Goal: Task Accomplishment & Management: Manage account settings

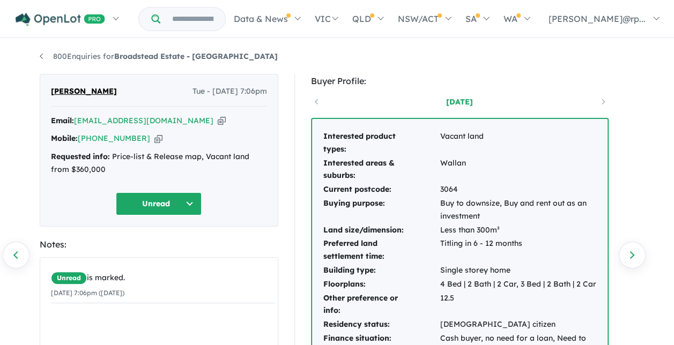
click at [192, 203] on button "Unread" at bounding box center [159, 203] width 86 height 23
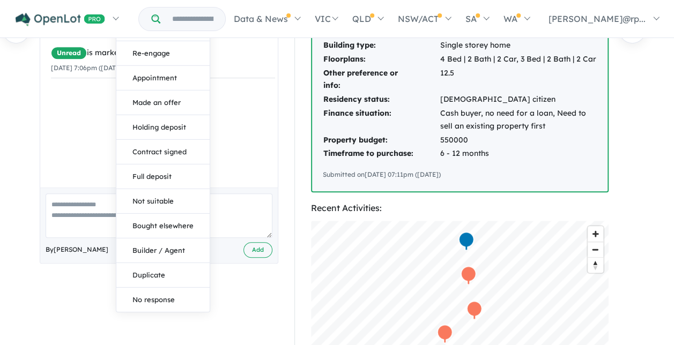
scroll to position [241, 0]
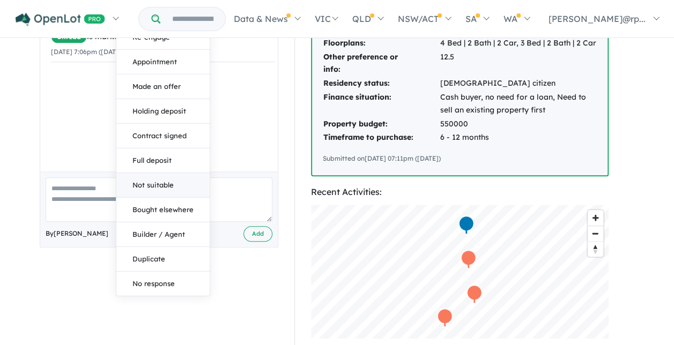
click at [154, 182] on button "Not suitable" at bounding box center [162, 185] width 93 height 25
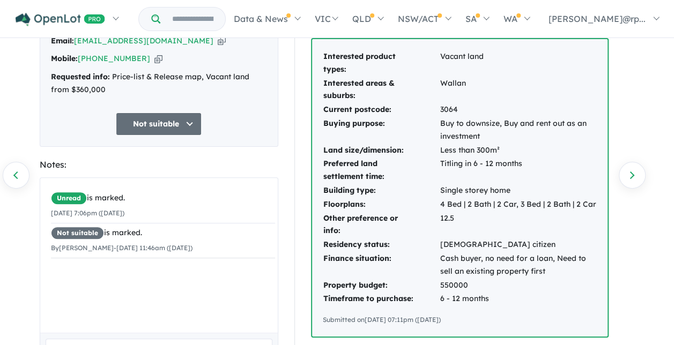
scroll to position [0, 0]
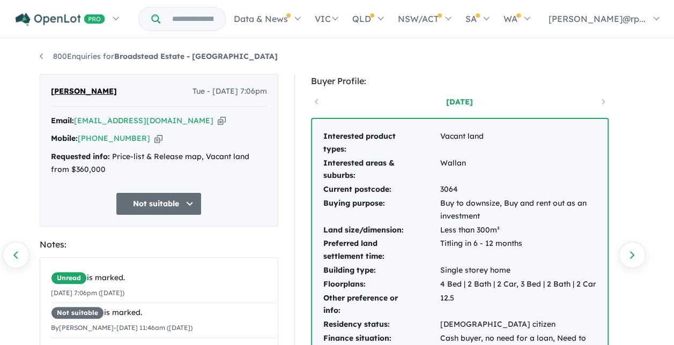
click at [316, 101] on div "6 days ago" at bounding box center [459, 102] width 297 height 16
click at [42, 55] on link "800 Enquiries for Broadstead Estate - Kilmore" at bounding box center [159, 56] width 238 height 10
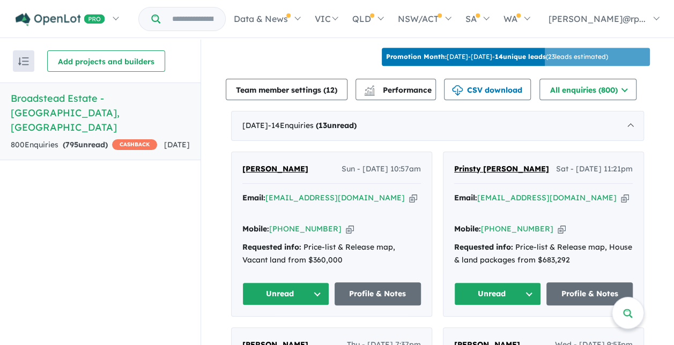
scroll to position [368, 0]
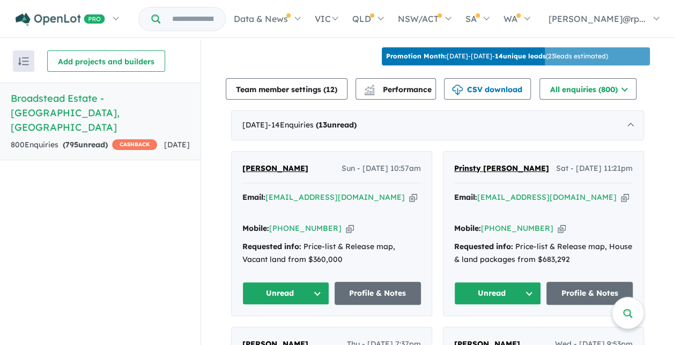
click at [313, 282] on button "Unread" at bounding box center [285, 293] width 87 height 23
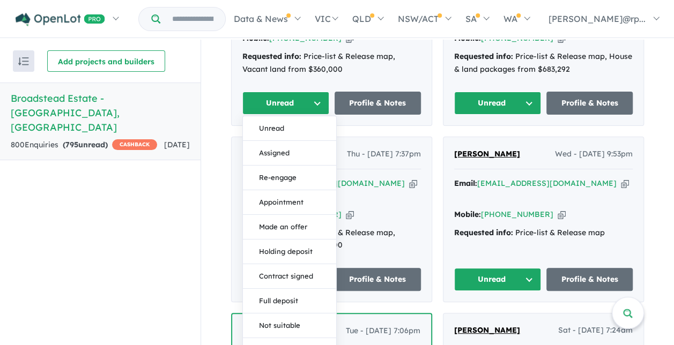
scroll to position [648, 0]
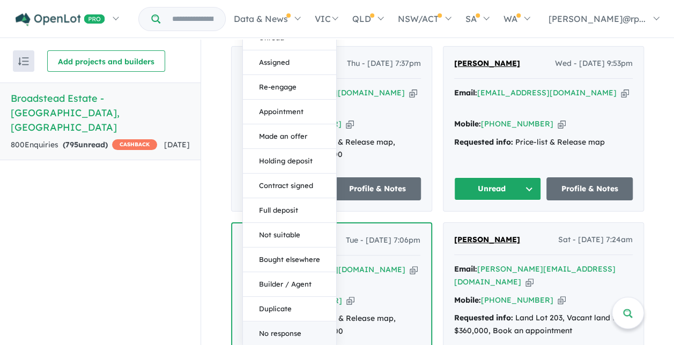
click at [282, 321] on button "No response" at bounding box center [289, 333] width 93 height 24
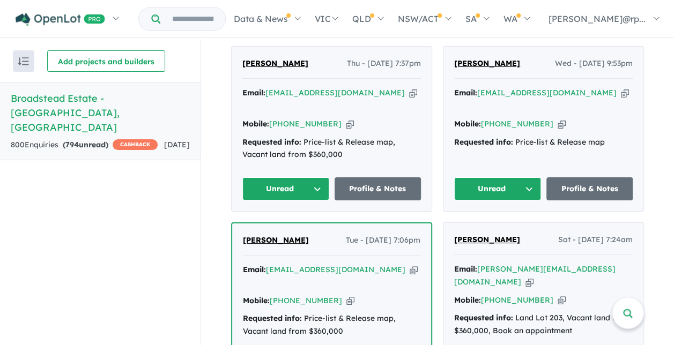
click at [526, 177] on button "Unread" at bounding box center [497, 188] width 87 height 23
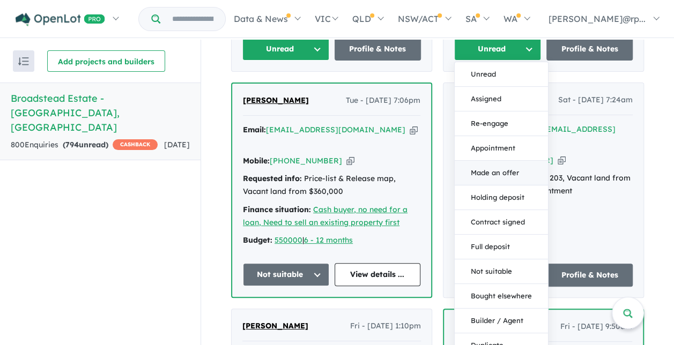
scroll to position [789, 0]
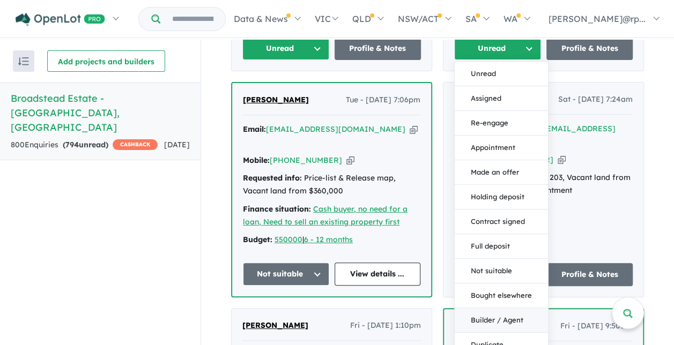
click at [514, 308] on button "Builder / Agent" at bounding box center [500, 320] width 93 height 25
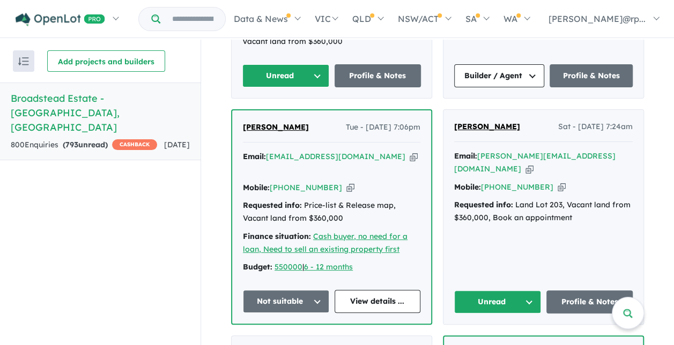
scroll to position [803, 0]
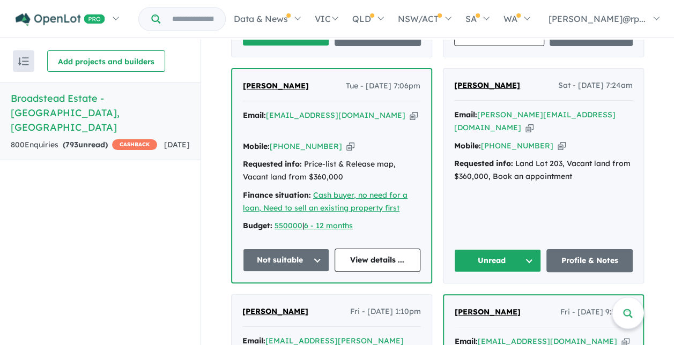
click at [524, 249] on button "Unread" at bounding box center [497, 260] width 87 height 23
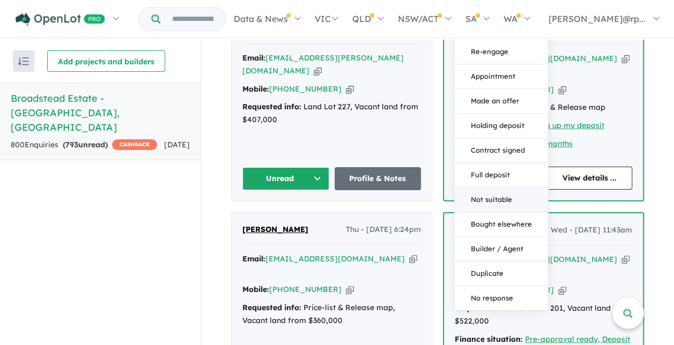
scroll to position [1089, 0]
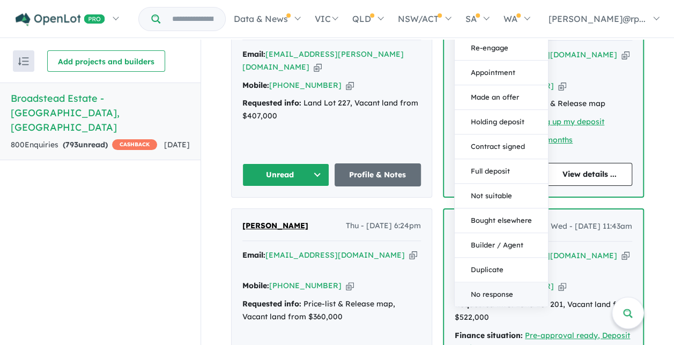
click at [495, 283] on button "No response" at bounding box center [500, 295] width 93 height 24
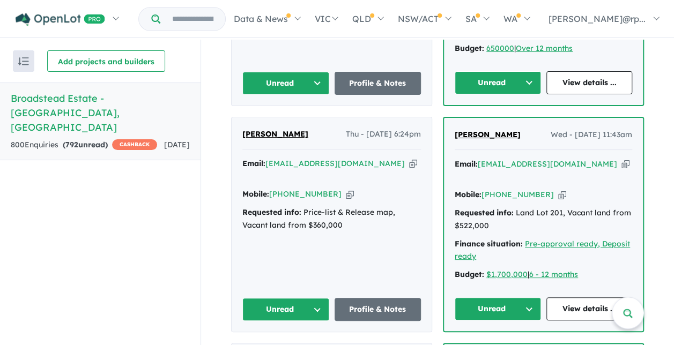
scroll to position [1192, 0]
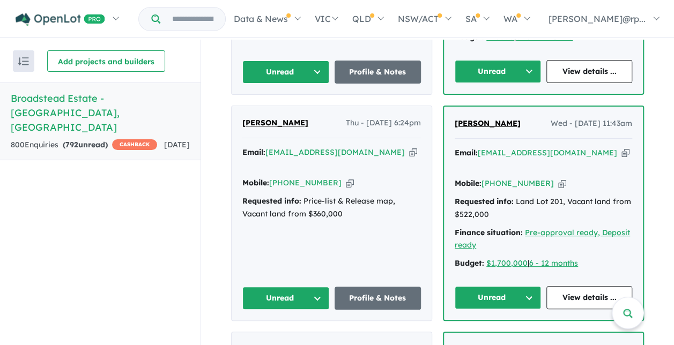
click at [311, 287] on button "Unread" at bounding box center [285, 298] width 87 height 23
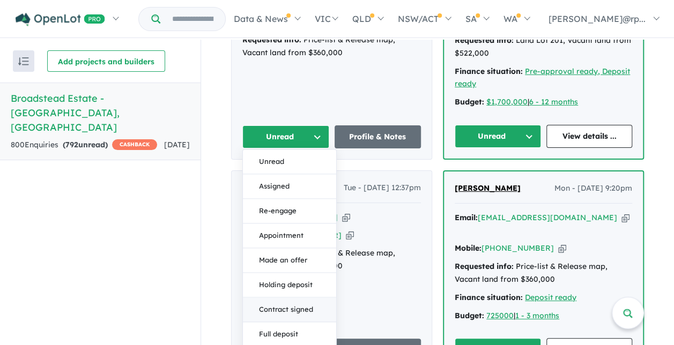
scroll to position [1354, 0]
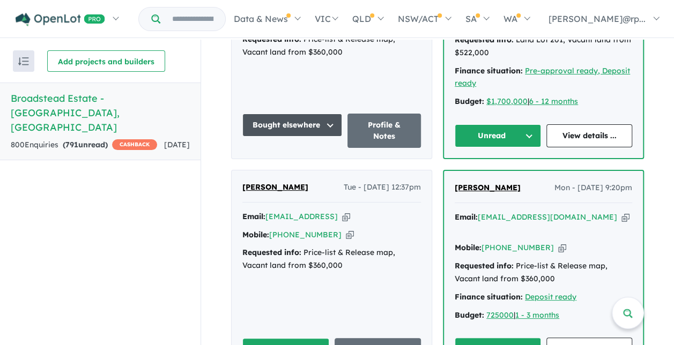
scroll to position [1343, 0]
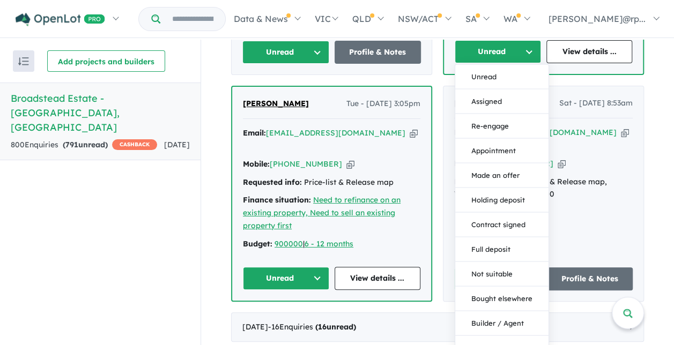
scroll to position [1632, 0]
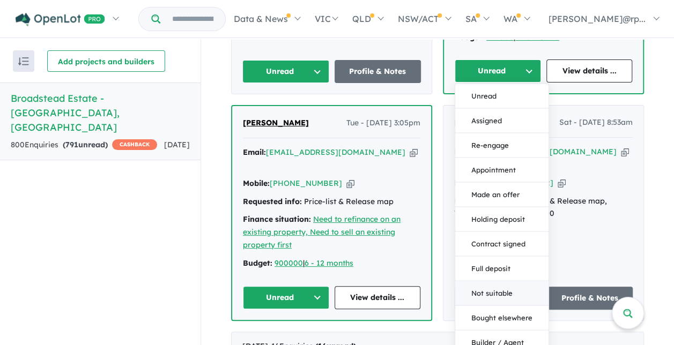
click at [499, 281] on button "Not suitable" at bounding box center [501, 293] width 93 height 25
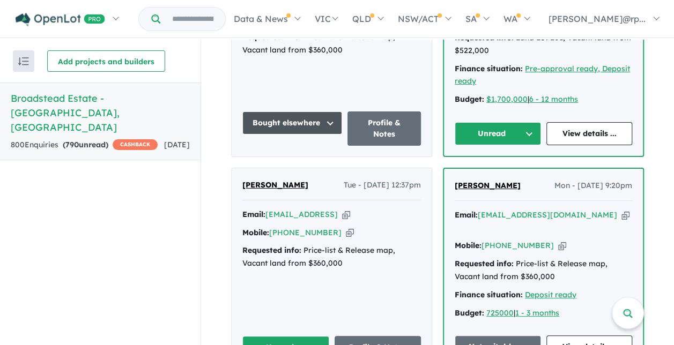
scroll to position [1419, 0]
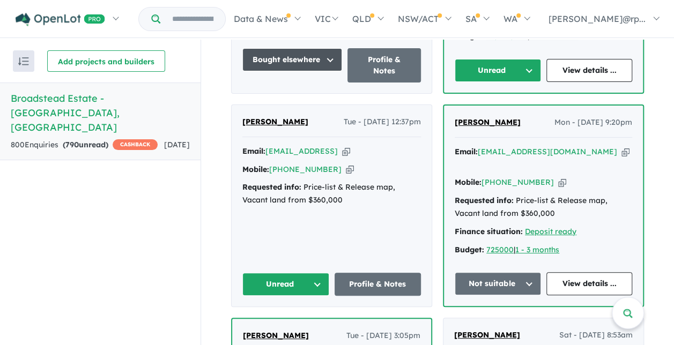
click at [307, 273] on button "Unread" at bounding box center [285, 284] width 87 height 23
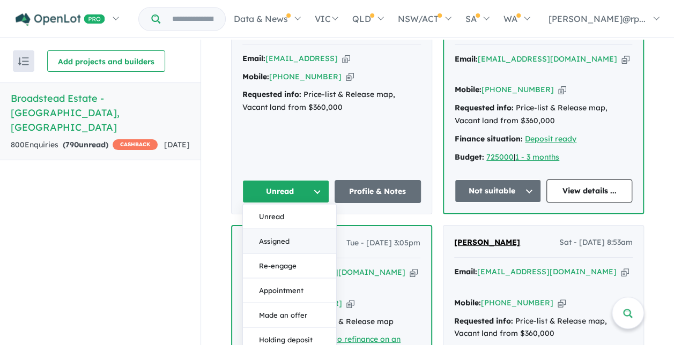
scroll to position [1513, 0]
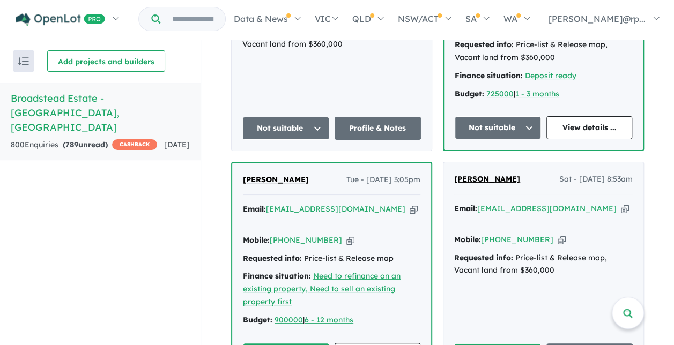
scroll to position [1610, 0]
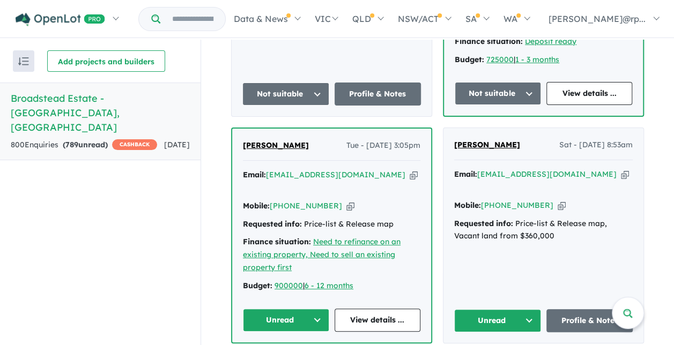
click at [311, 309] on button "Unread" at bounding box center [286, 320] width 86 height 23
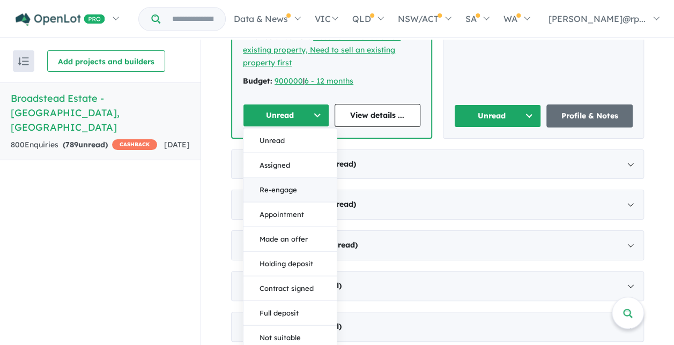
scroll to position [1856, 0]
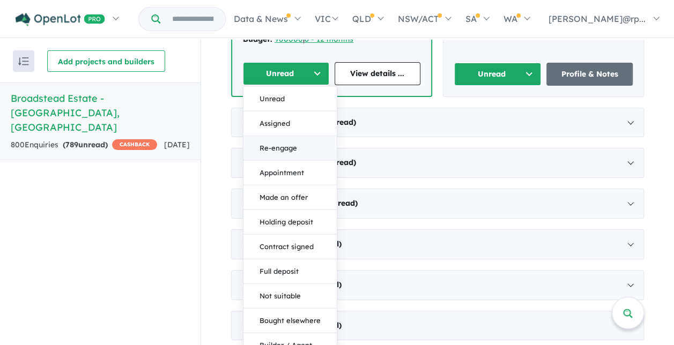
click at [282, 136] on button "Re-engage" at bounding box center [289, 148] width 93 height 25
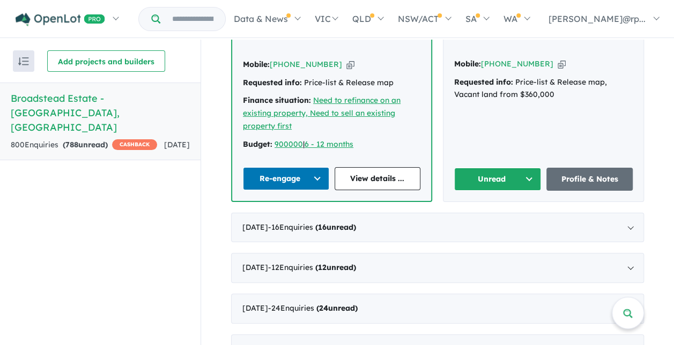
scroll to position [1692, 0]
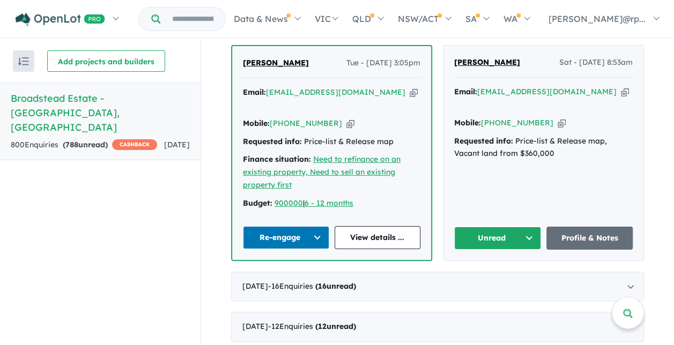
click at [525, 227] on button "Unread" at bounding box center [497, 238] width 87 height 23
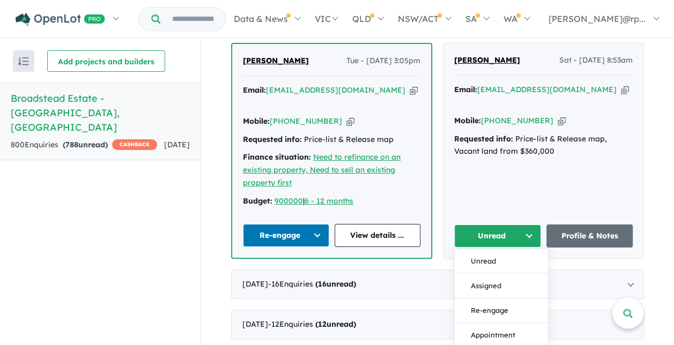
scroll to position [1856, 0]
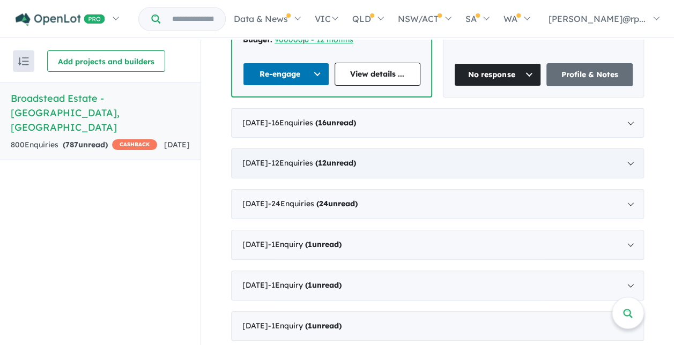
click at [626, 148] on div "July 2025 - 12 Enquir ies ( 12 unread)" at bounding box center [437, 163] width 413 height 30
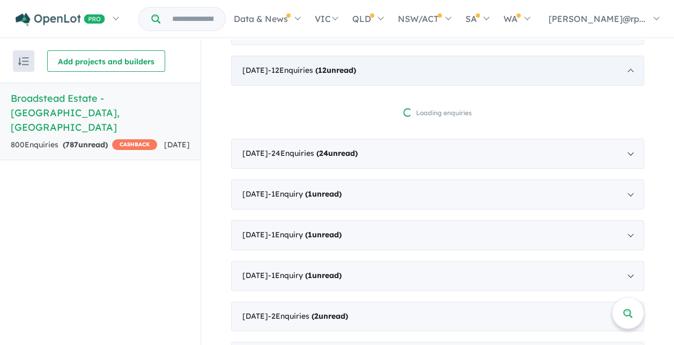
scroll to position [503, 0]
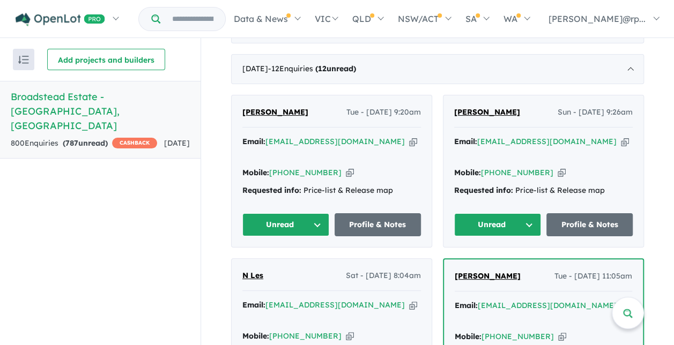
click at [314, 213] on button "Unread" at bounding box center [285, 224] width 87 height 23
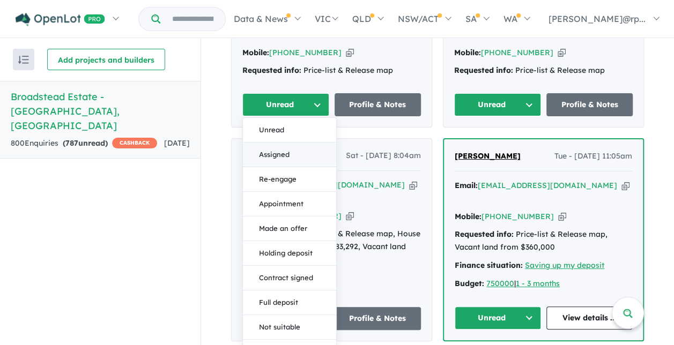
scroll to position [698, 0]
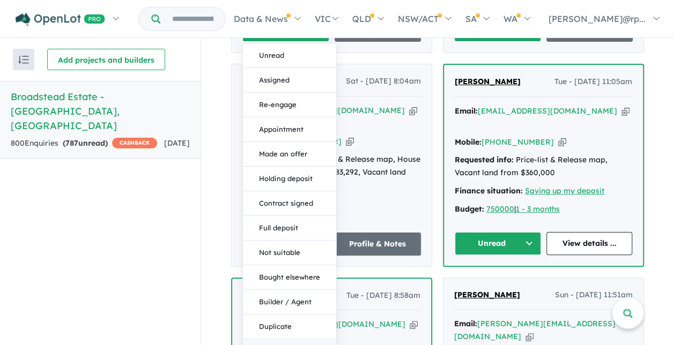
click at [266, 339] on button "No response" at bounding box center [289, 351] width 93 height 24
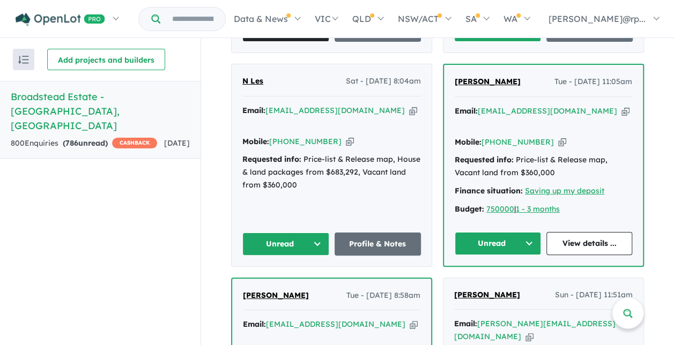
click at [527, 232] on button "Unread" at bounding box center [497, 243] width 86 height 23
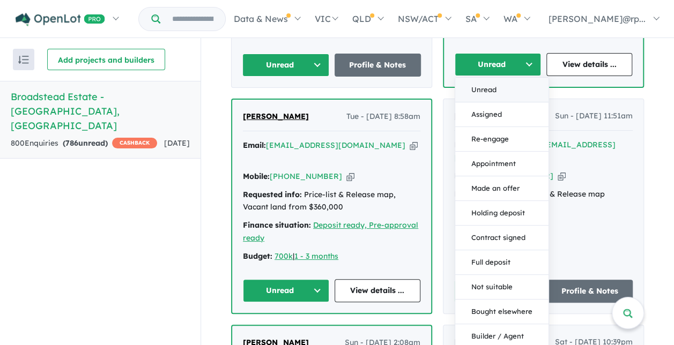
scroll to position [894, 0]
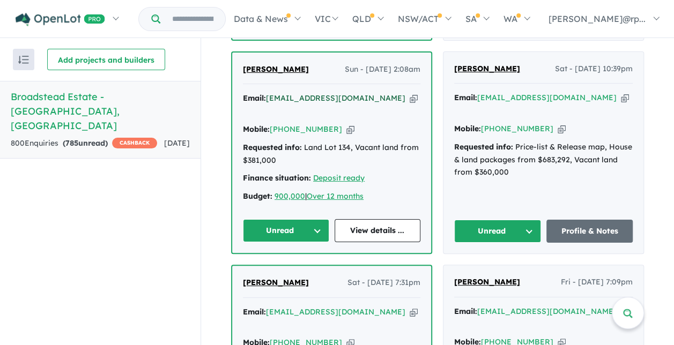
scroll to position [1150, 0]
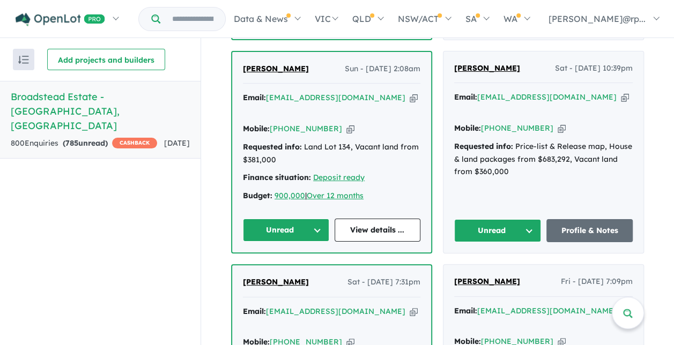
click at [305, 219] on button "Unread" at bounding box center [286, 230] width 86 height 23
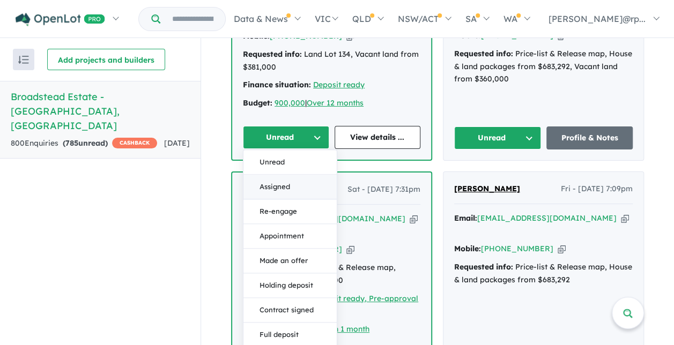
scroll to position [1266, 0]
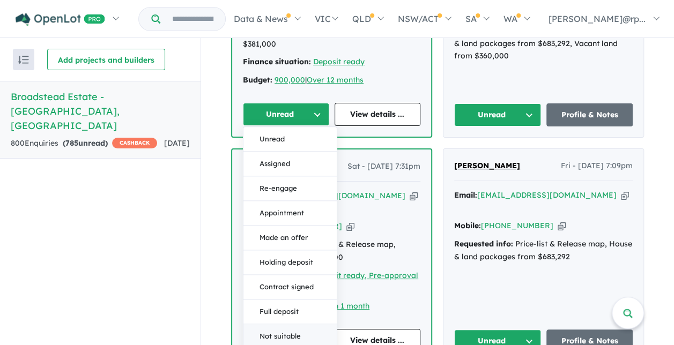
click at [289, 325] on button "Not suitable" at bounding box center [289, 337] width 93 height 25
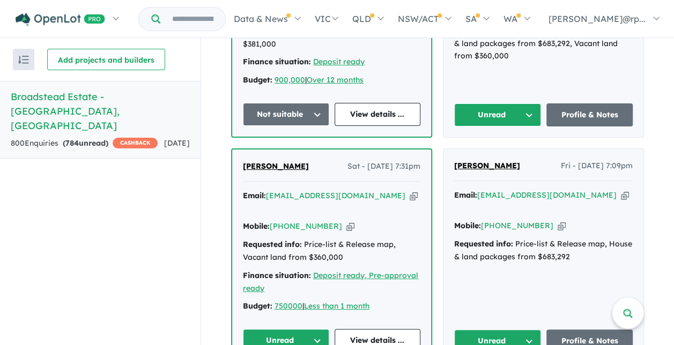
click at [525, 330] on button "Unread" at bounding box center [497, 341] width 87 height 23
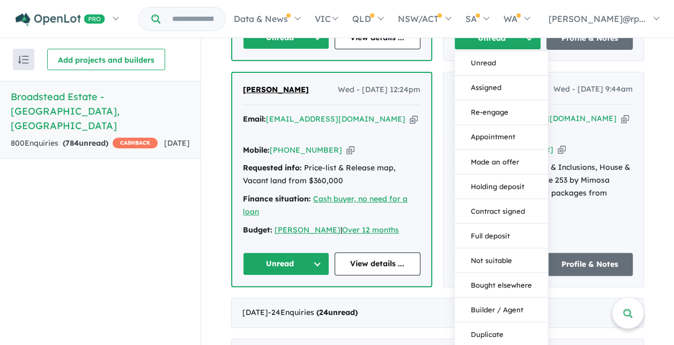
scroll to position [1574, 0]
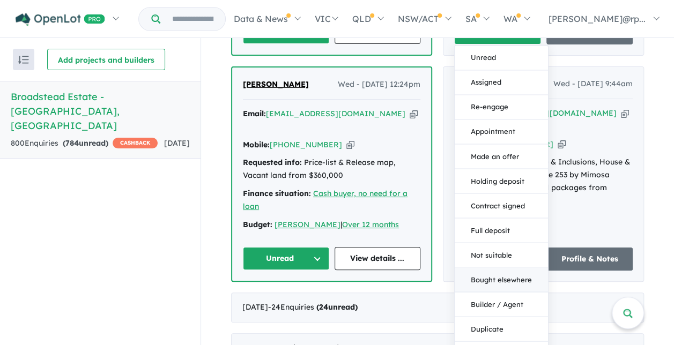
click at [493, 268] on button "Bought elsewhere" at bounding box center [500, 280] width 93 height 25
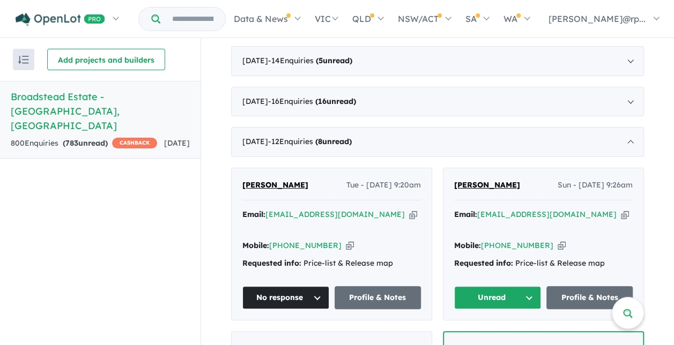
scroll to position [430, 0]
click at [446, 186] on div "Cheryl Squeo Sun - 27/07/2025, 9:26am Email: cccsqueo@gmail.com Copied! Mobile:…" at bounding box center [543, 245] width 200 height 152
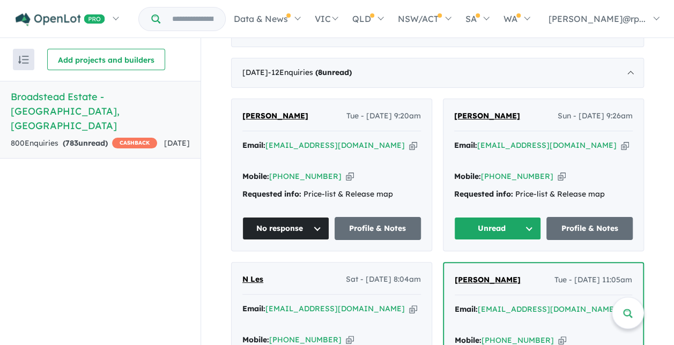
click at [524, 217] on button "Unread" at bounding box center [497, 228] width 87 height 23
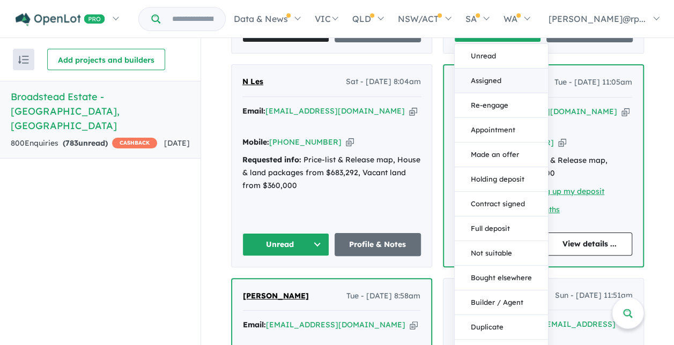
scroll to position [713, 0]
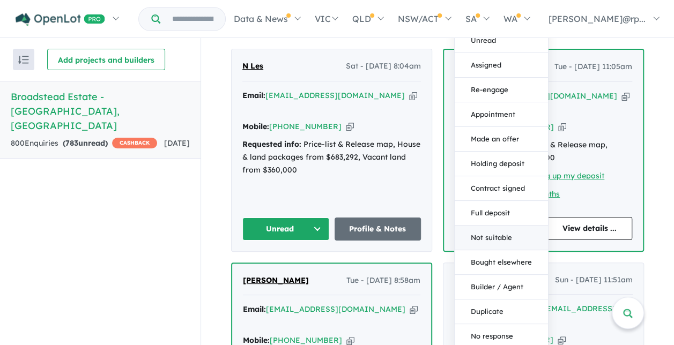
click at [503, 226] on button "Not suitable" at bounding box center [500, 238] width 93 height 25
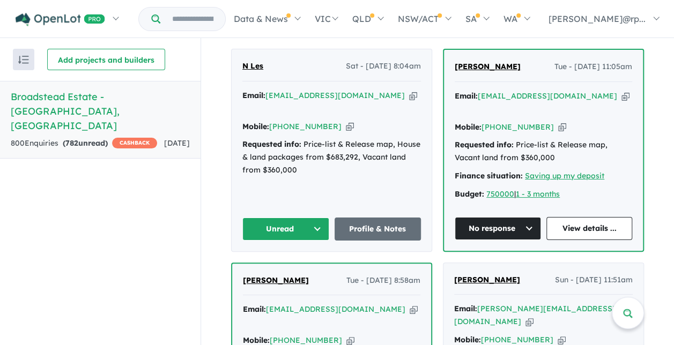
click at [312, 218] on button "Unread" at bounding box center [285, 229] width 87 height 23
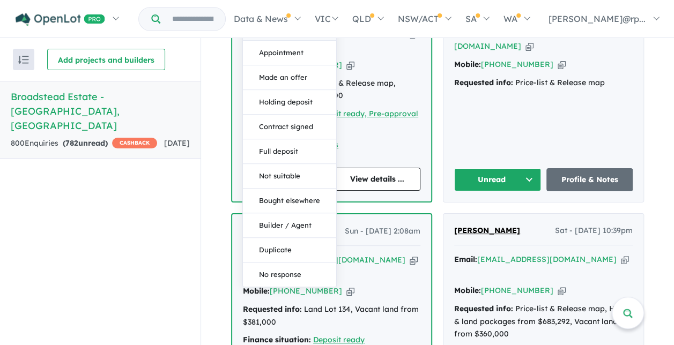
scroll to position [990, 0]
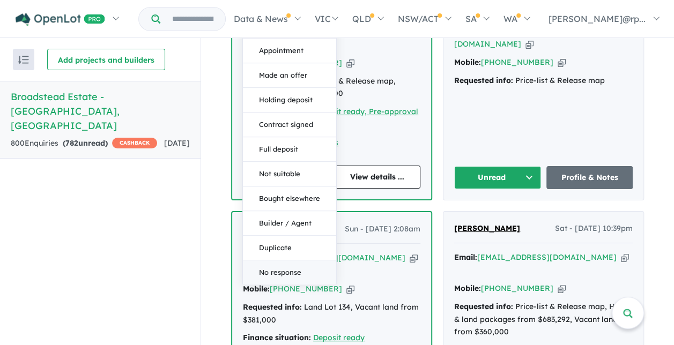
click at [274, 260] on button "No response" at bounding box center [289, 272] width 93 height 24
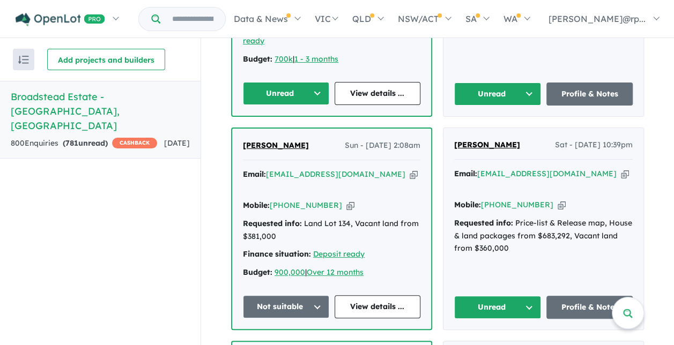
scroll to position [1077, 0]
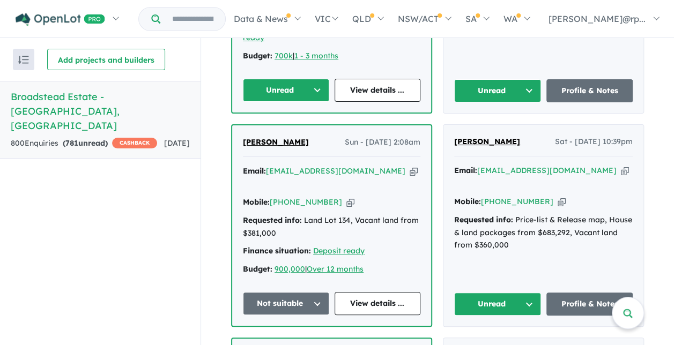
click at [524, 293] on button "Unread" at bounding box center [497, 304] width 87 height 23
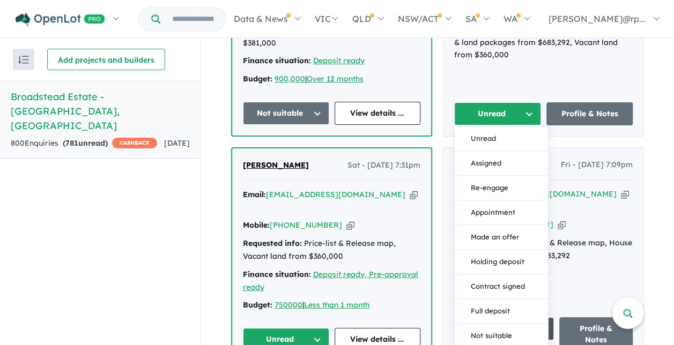
scroll to position [1268, 0]
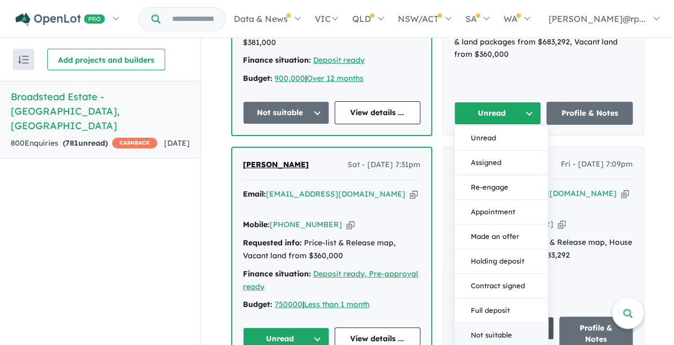
click at [480, 324] on button "Not suitable" at bounding box center [500, 336] width 93 height 25
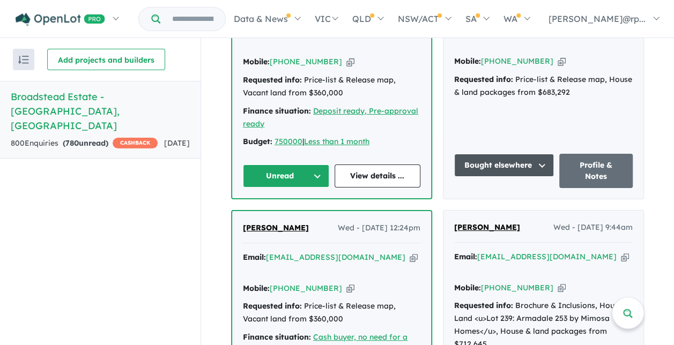
scroll to position [1502, 0]
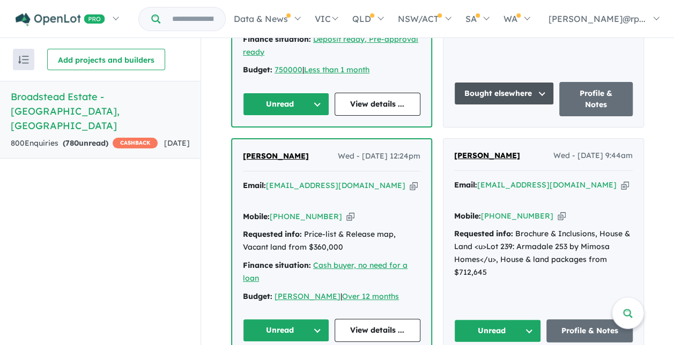
click at [312, 319] on button "Unread" at bounding box center [286, 330] width 86 height 23
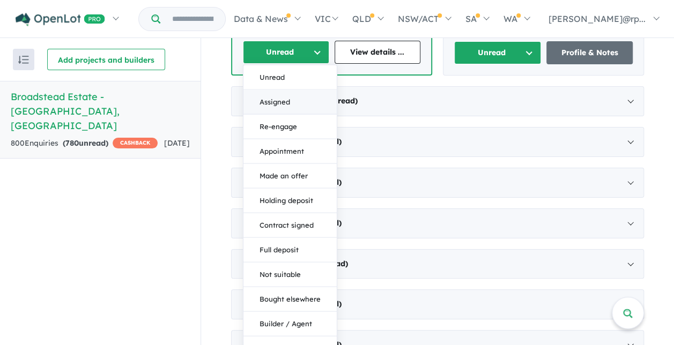
scroll to position [1781, 0]
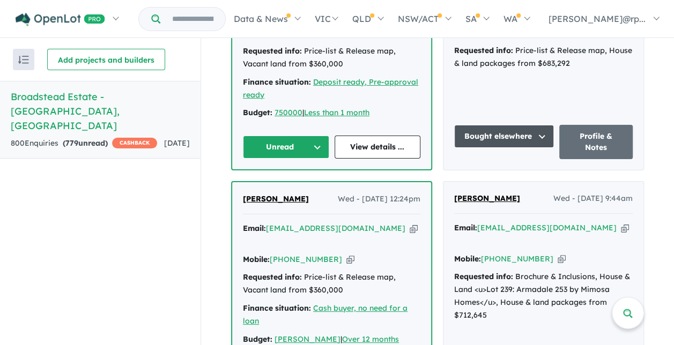
scroll to position [1515, 0]
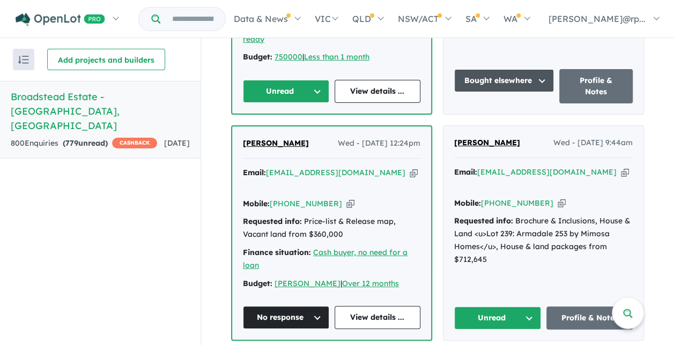
click at [528, 306] on button "Unread" at bounding box center [497, 317] width 87 height 23
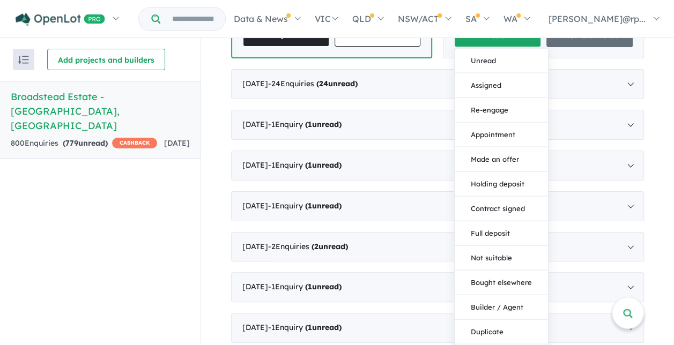
scroll to position [1799, 0]
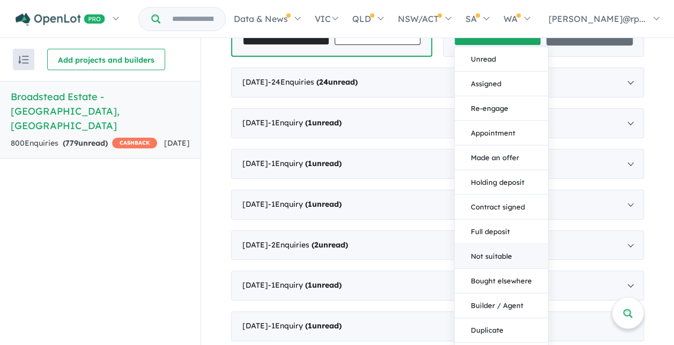
click at [482, 244] on button "Not suitable" at bounding box center [500, 256] width 93 height 25
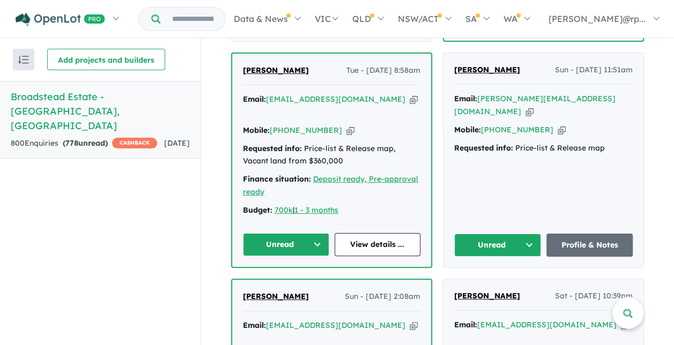
scroll to position [871, 0]
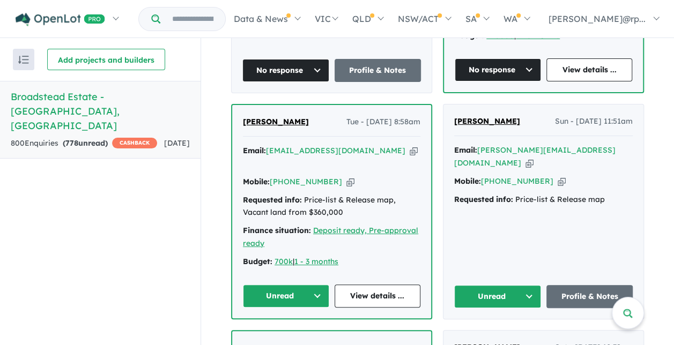
click at [312, 285] on button "Unread" at bounding box center [286, 296] width 86 height 23
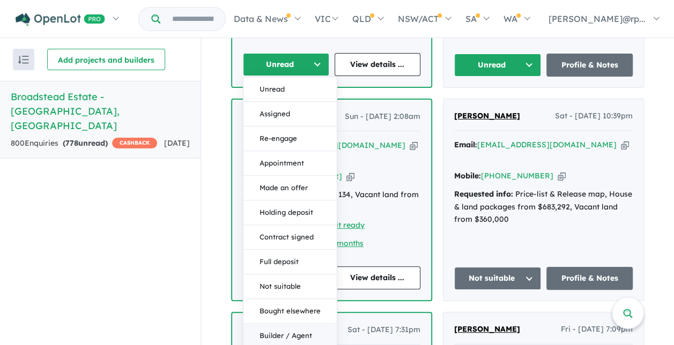
scroll to position [1151, 0]
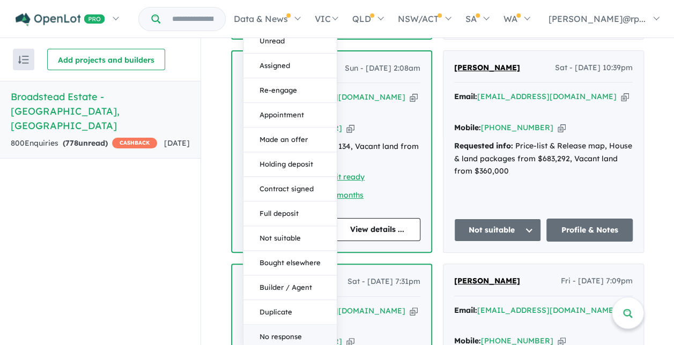
click at [274, 325] on button "No response" at bounding box center [289, 337] width 93 height 24
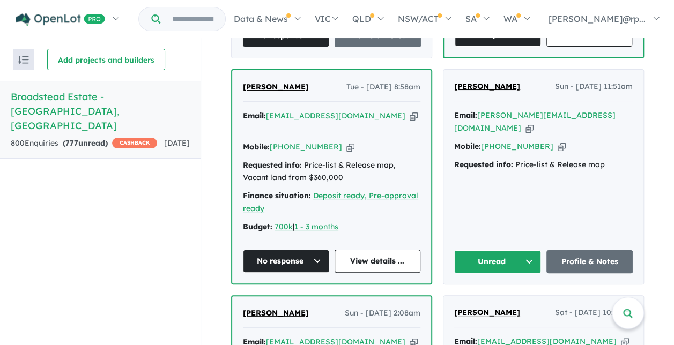
scroll to position [900, 0]
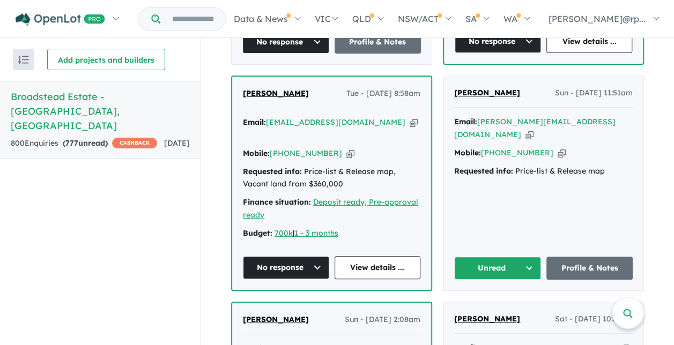
click at [526, 257] on button "Unread" at bounding box center [497, 268] width 87 height 23
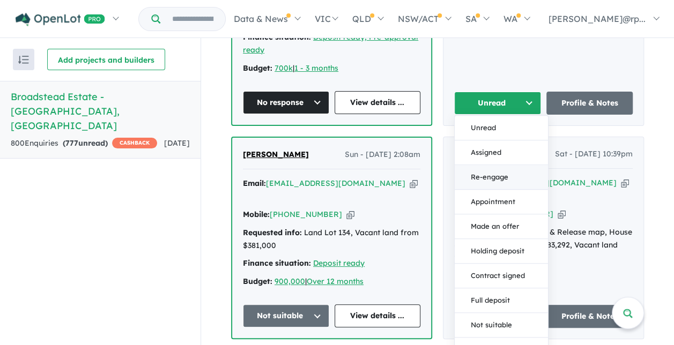
scroll to position [1068, 0]
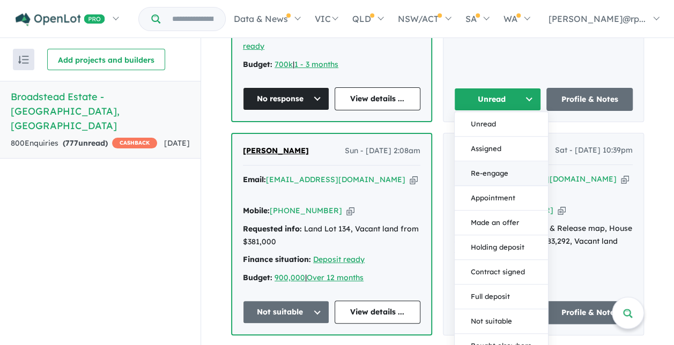
click at [510, 334] on button "Bought elsewhere" at bounding box center [500, 346] width 93 height 25
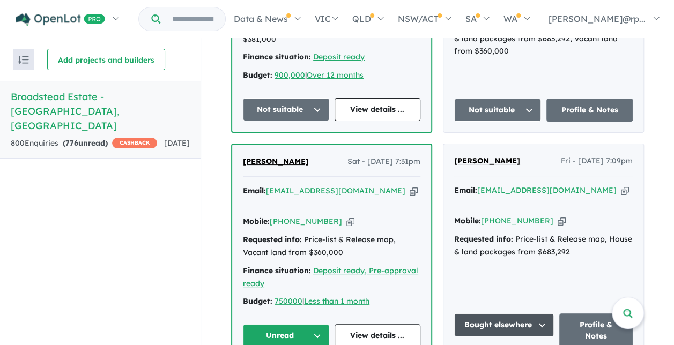
scroll to position [1272, 0]
click at [318, 324] on button "Unread" at bounding box center [286, 335] width 86 height 23
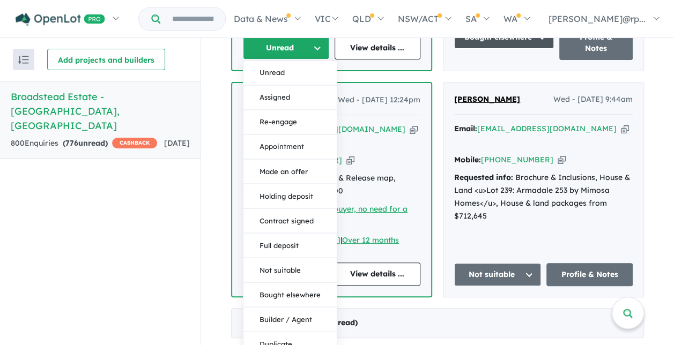
scroll to position [1559, 0]
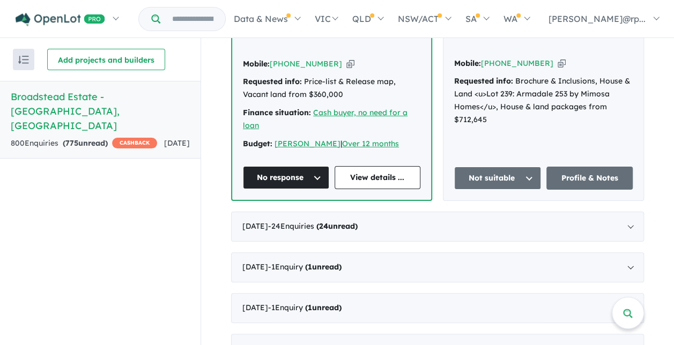
scroll to position [1646, 0]
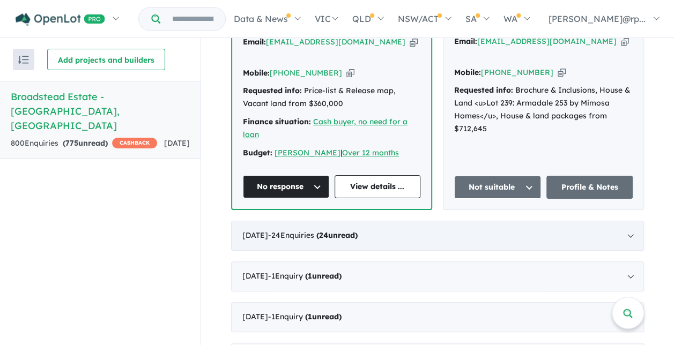
click at [629, 221] on div "June 2025 - 24 Enquir ies ( 24 unread)" at bounding box center [437, 236] width 413 height 30
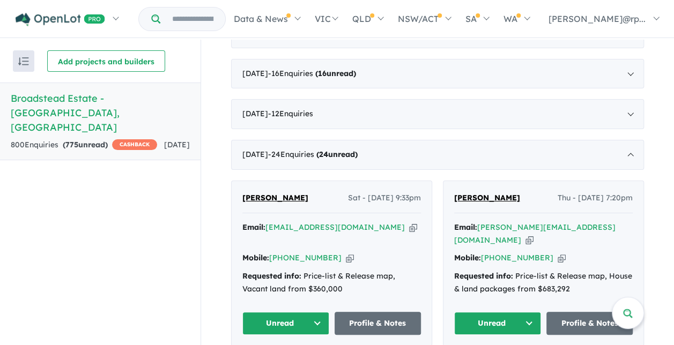
scroll to position [381, 0]
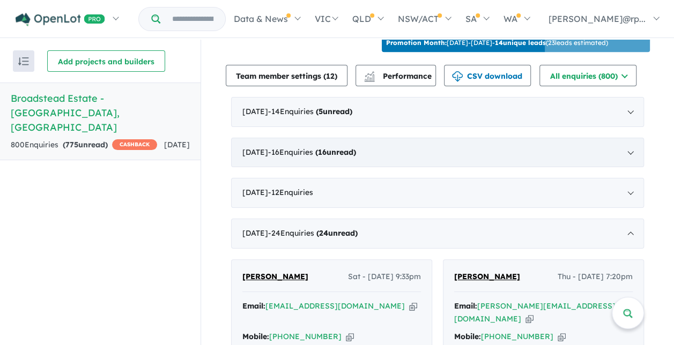
click at [350, 147] on strong "( 16 unread)" at bounding box center [335, 152] width 41 height 10
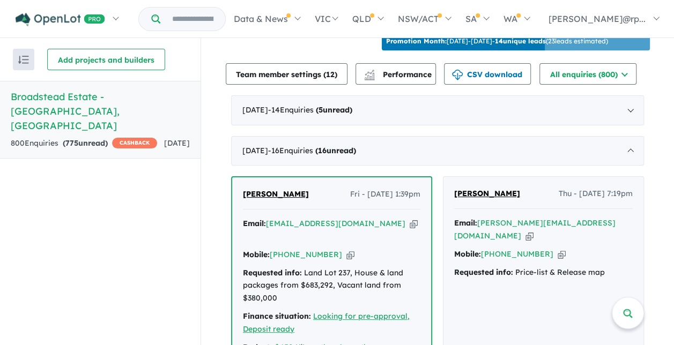
scroll to position [484, 0]
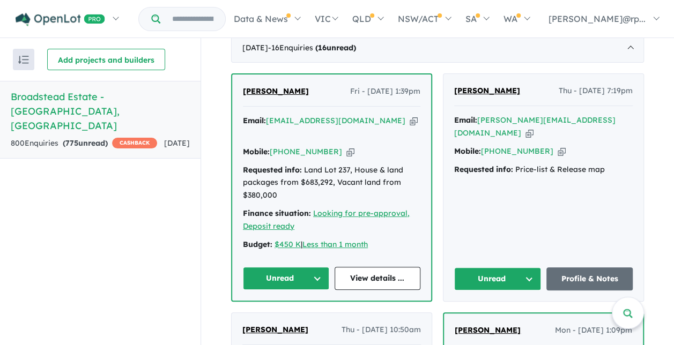
click at [317, 267] on button "Unread" at bounding box center [286, 278] width 86 height 23
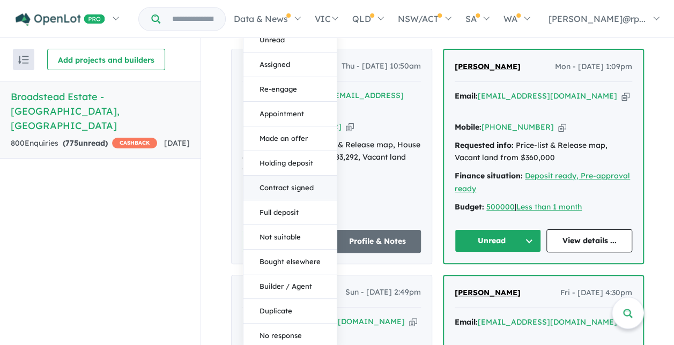
scroll to position [713, 0]
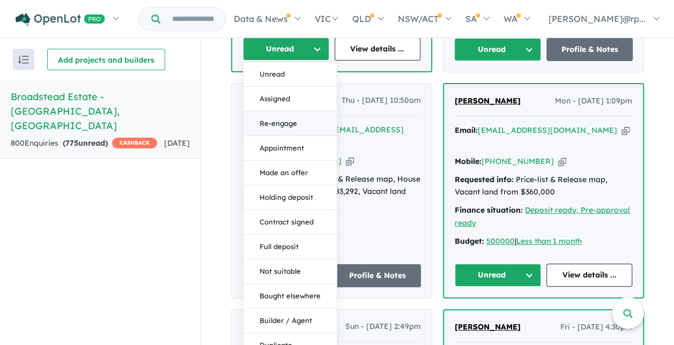
click at [276, 111] on button "Re-engage" at bounding box center [289, 123] width 93 height 25
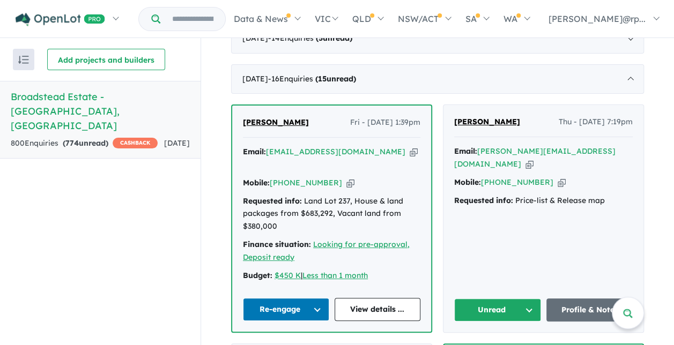
scroll to position [500, 0]
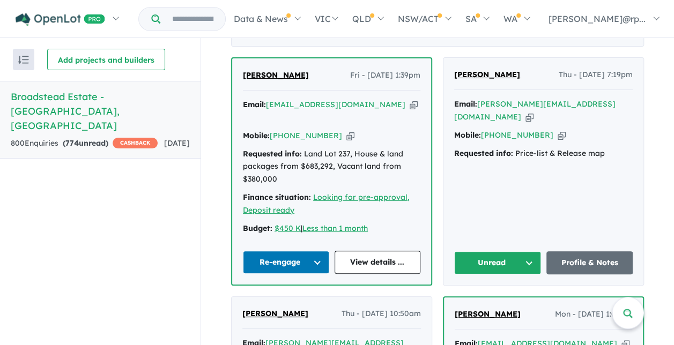
click at [525, 251] on button "Unread" at bounding box center [497, 262] width 87 height 23
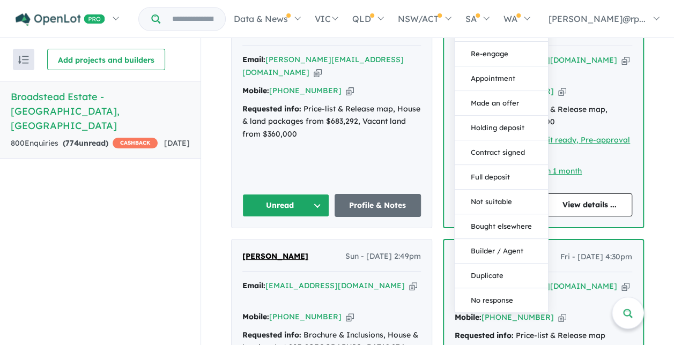
scroll to position [786, 0]
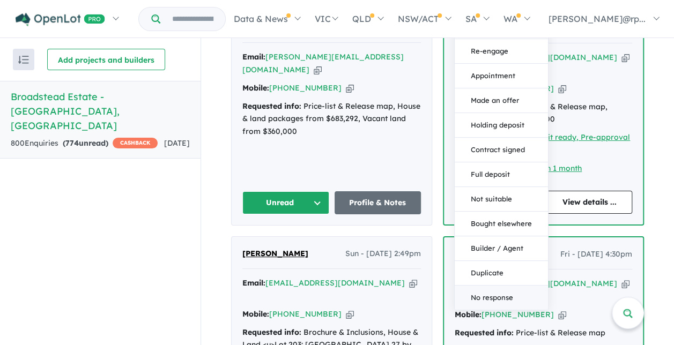
click at [495, 286] on button "No response" at bounding box center [500, 298] width 93 height 24
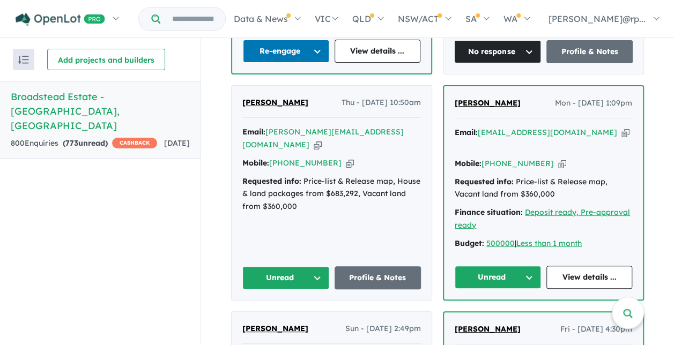
scroll to position [707, 0]
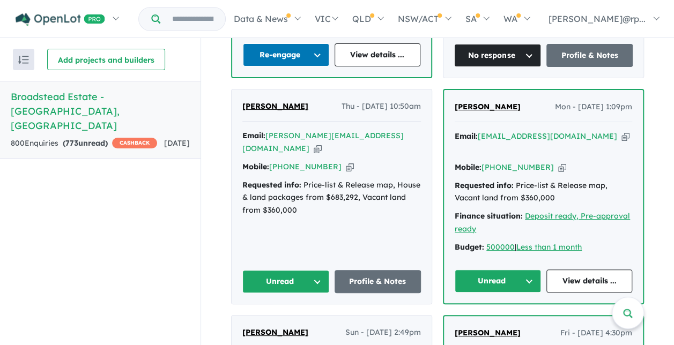
click at [311, 270] on button "Unread" at bounding box center [285, 281] width 87 height 23
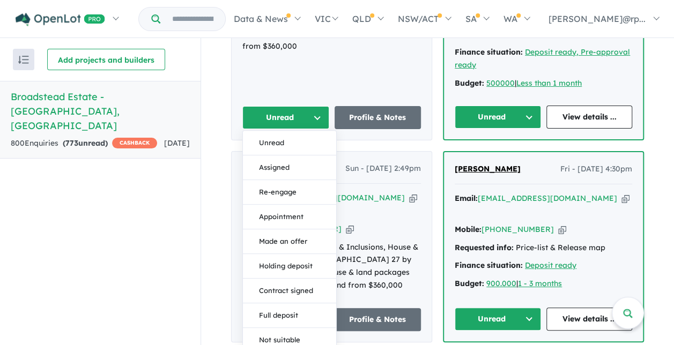
scroll to position [1009, 0]
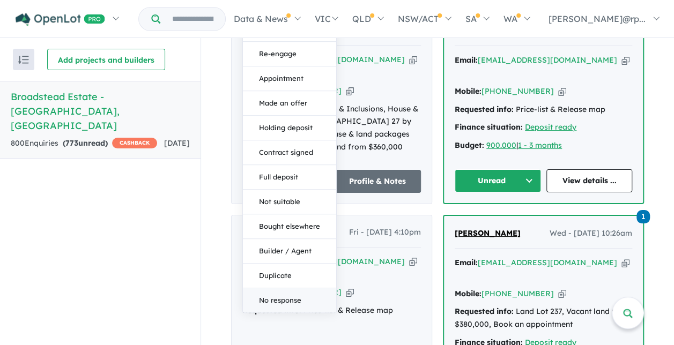
click at [291, 288] on button "No response" at bounding box center [289, 300] width 93 height 24
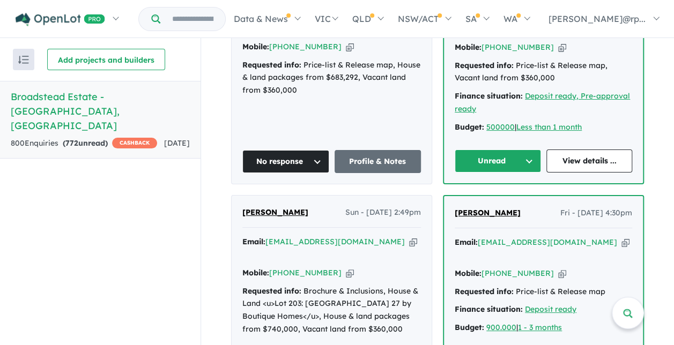
scroll to position [741, 0]
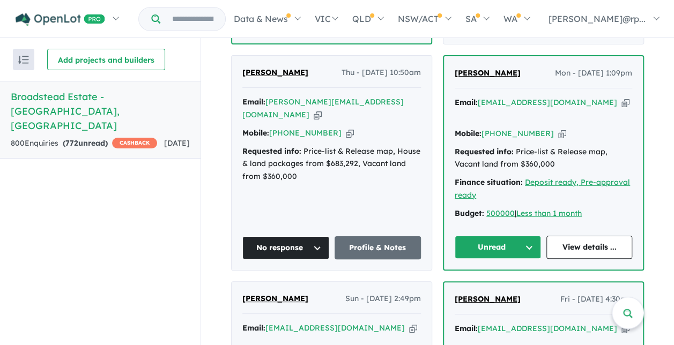
click at [528, 236] on button "Unread" at bounding box center [497, 247] width 86 height 23
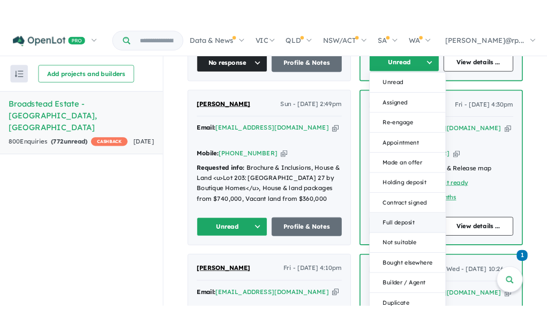
scroll to position [944, 0]
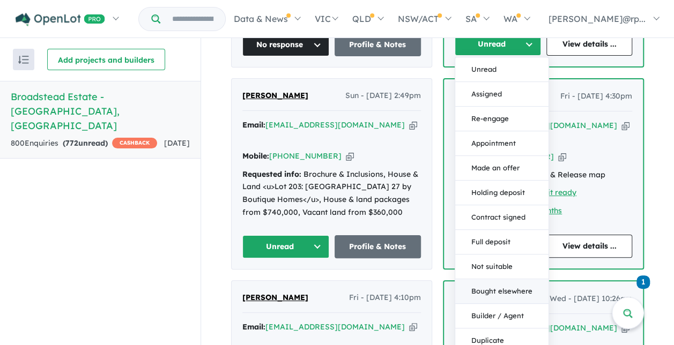
click at [483, 279] on button "Bought elsewhere" at bounding box center [501, 291] width 93 height 25
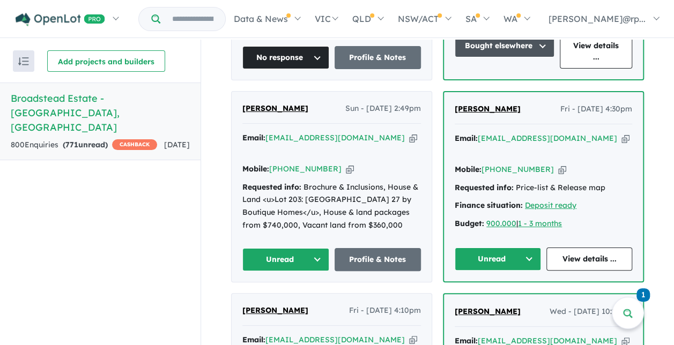
click at [527, 248] on button "Unread" at bounding box center [497, 259] width 86 height 23
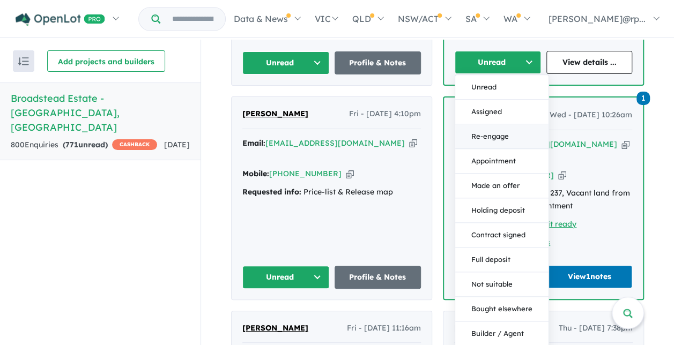
scroll to position [1178, 0]
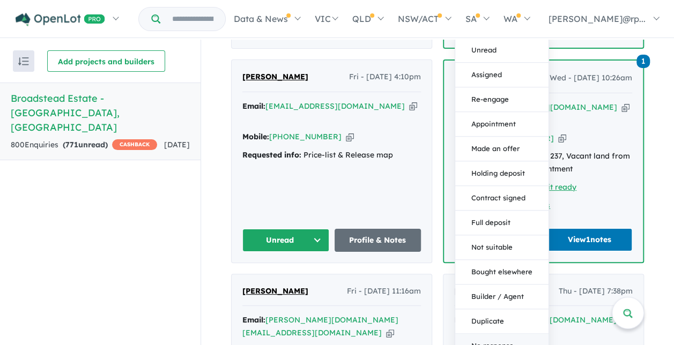
click at [495, 334] on button "No response" at bounding box center [501, 346] width 93 height 24
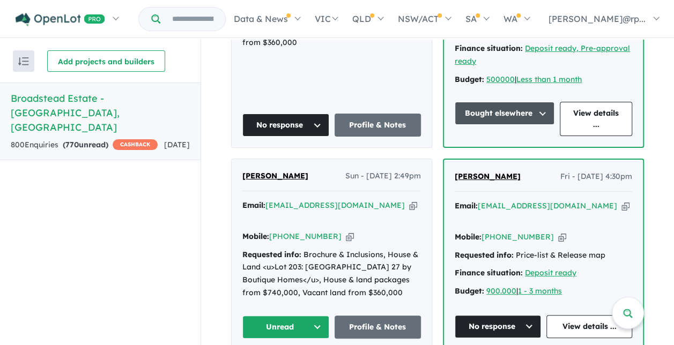
scroll to position [876, 0]
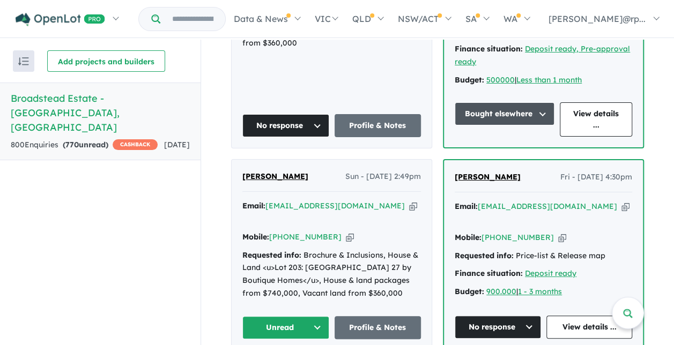
click at [313, 316] on button "Unread" at bounding box center [285, 327] width 87 height 23
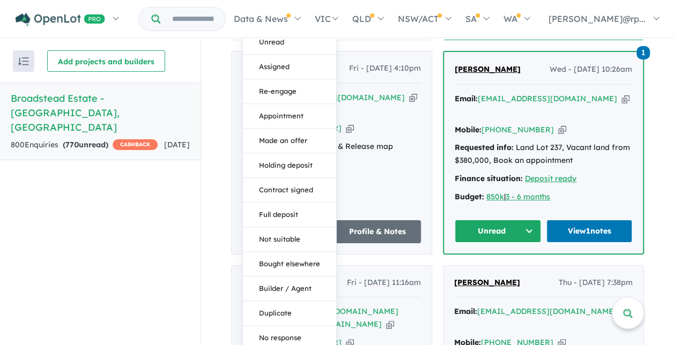
scroll to position [1187, 0]
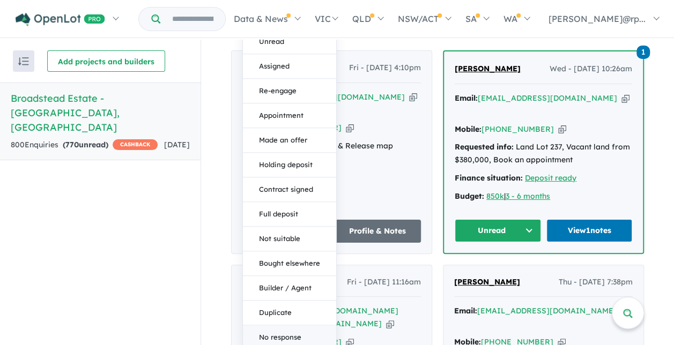
click at [278, 326] on button "No response" at bounding box center [289, 338] width 93 height 24
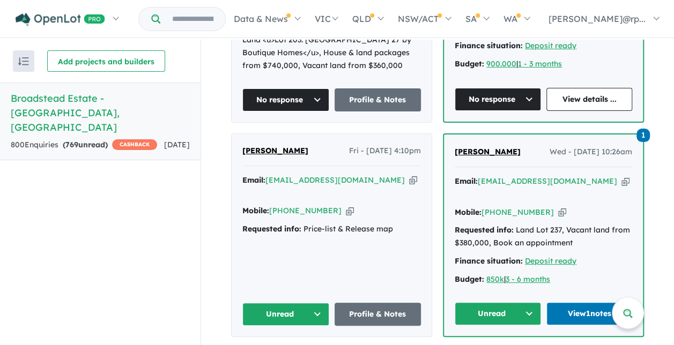
scroll to position [1104, 0]
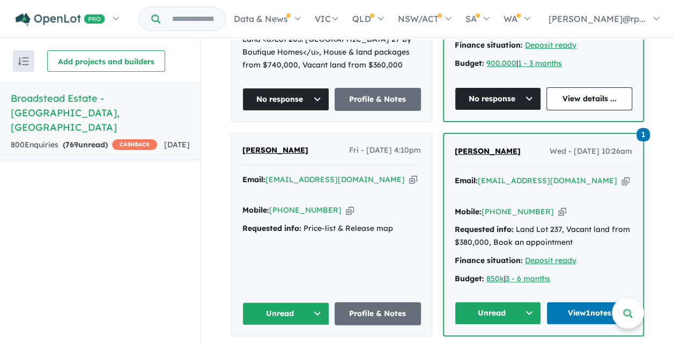
click at [315, 302] on button "Unread" at bounding box center [285, 313] width 87 height 23
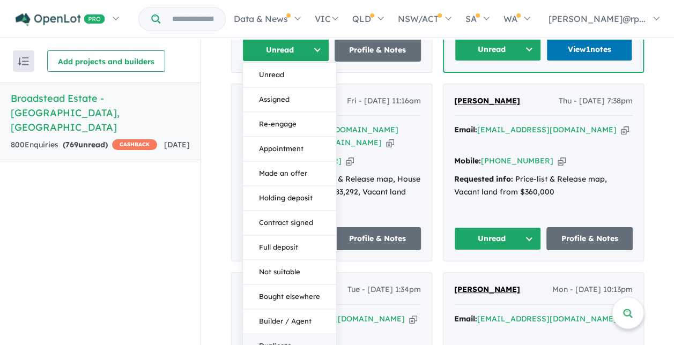
scroll to position [1369, 0]
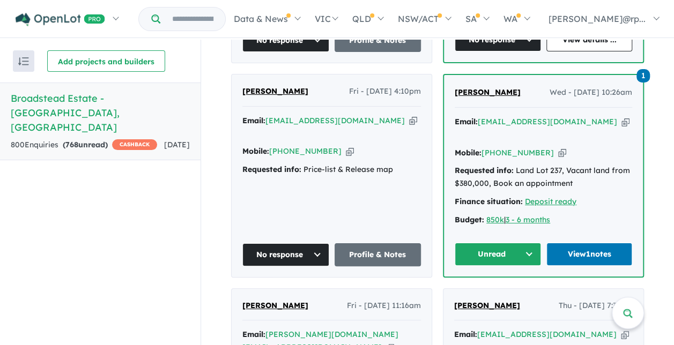
scroll to position [1163, 0]
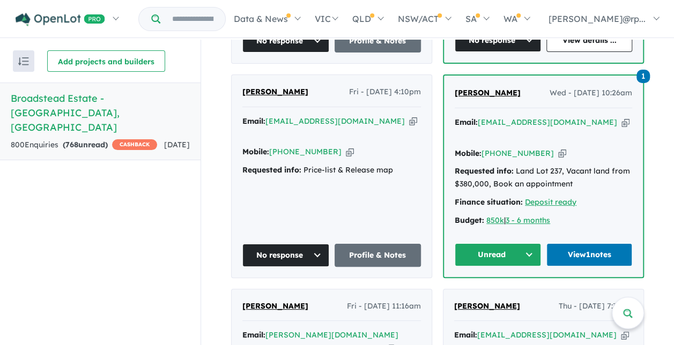
click at [526, 243] on button "Unread" at bounding box center [497, 254] width 86 height 23
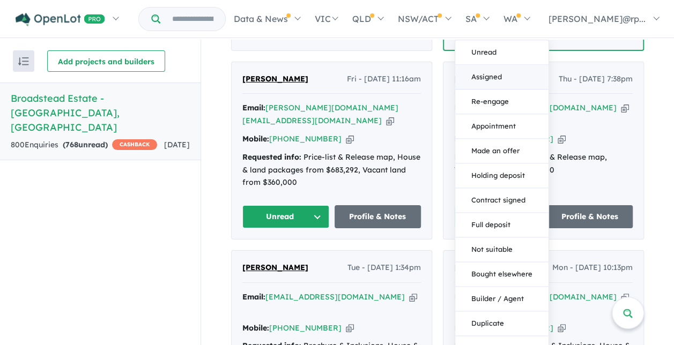
scroll to position [1390, 0]
click at [497, 335] on button "No response" at bounding box center [501, 347] width 93 height 24
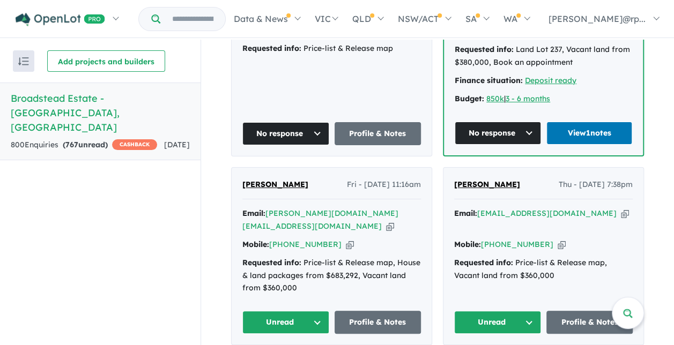
scroll to position [1284, 0]
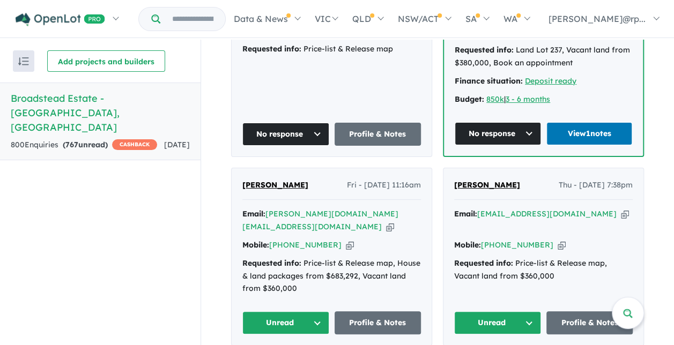
click at [353, 257] on div "Requested info: Price-list & Release map, House & land packages from $683,292, …" at bounding box center [331, 276] width 178 height 38
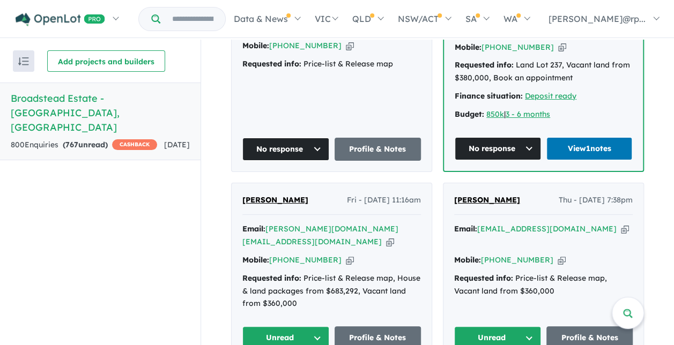
scroll to position [1254, 0]
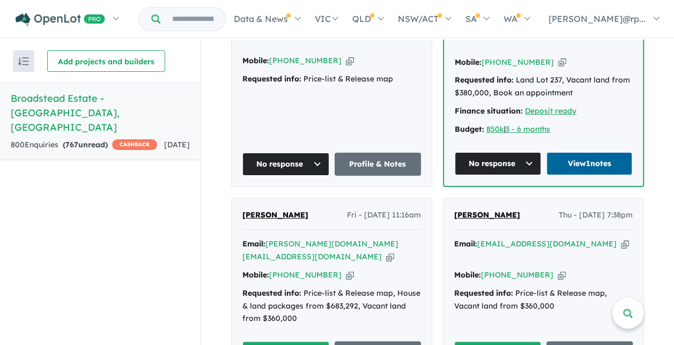
click at [578, 152] on link "View 1 notes" at bounding box center [589, 163] width 86 height 23
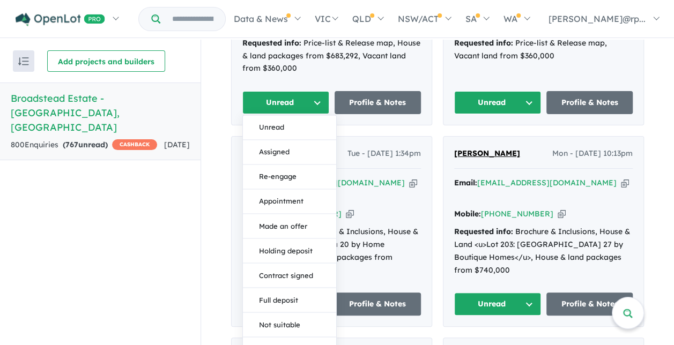
scroll to position [1506, 0]
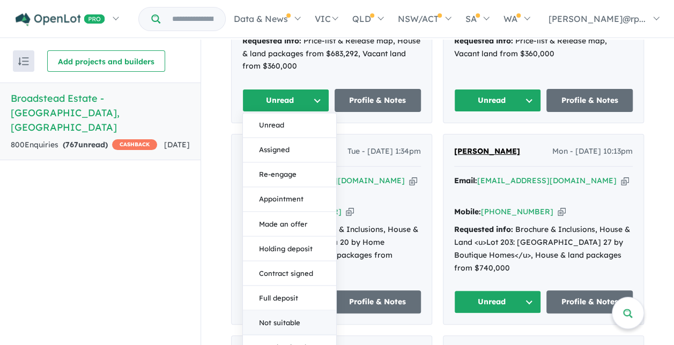
click at [293, 311] on button "Not suitable" at bounding box center [289, 323] width 93 height 25
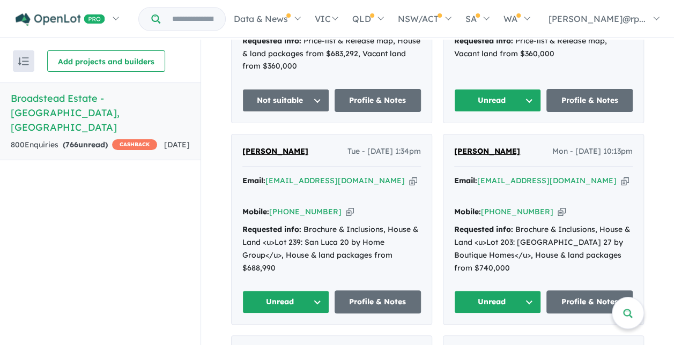
click at [523, 290] on button "Unread" at bounding box center [497, 301] width 87 height 23
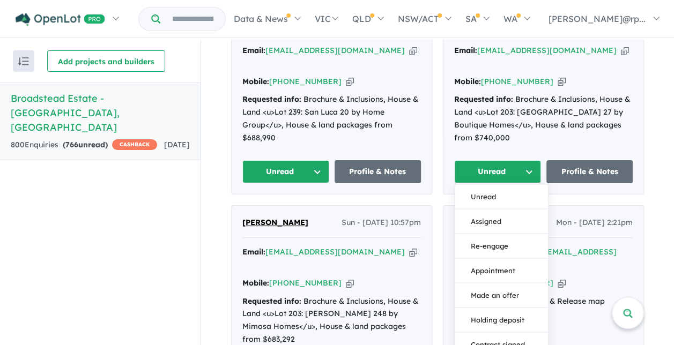
scroll to position [1730, 0]
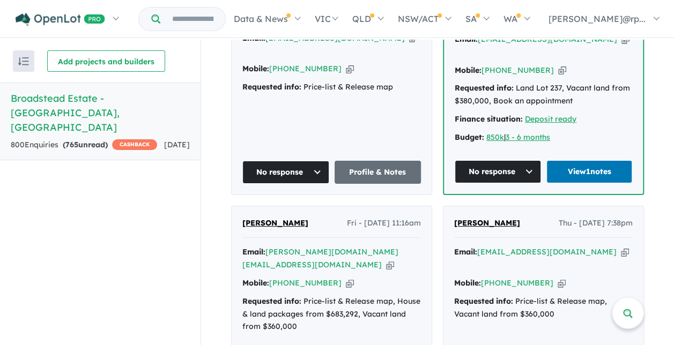
scroll to position [1329, 0]
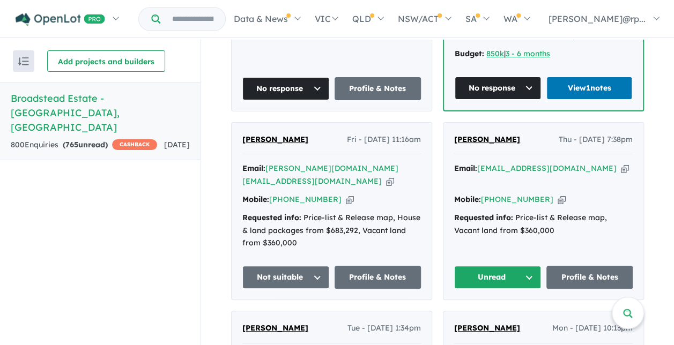
click at [526, 266] on button "Unread" at bounding box center [497, 277] width 87 height 23
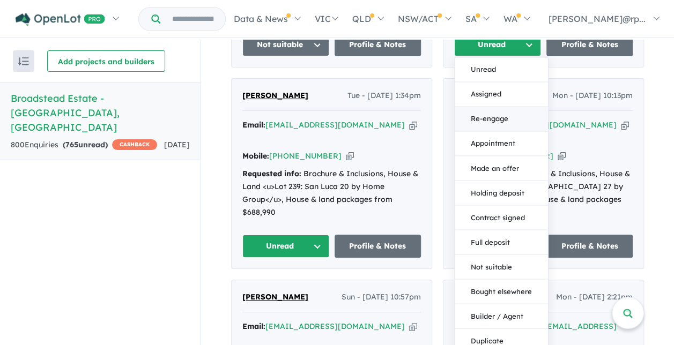
scroll to position [1562, 0]
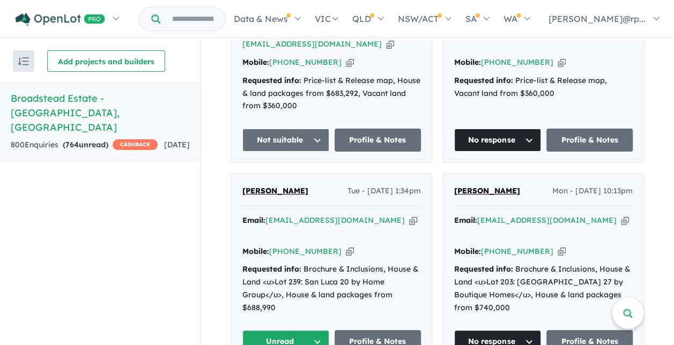
scroll to position [1482, 0]
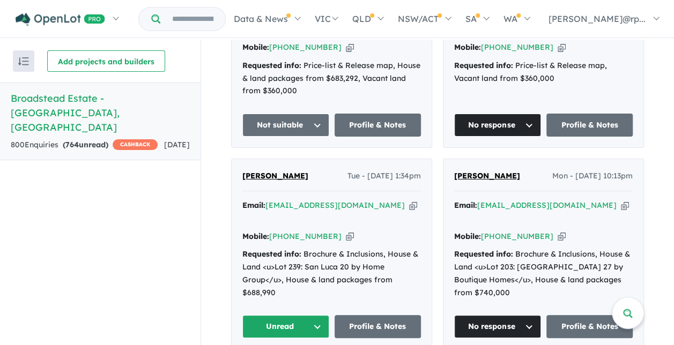
click at [316, 315] on button "Unread" at bounding box center [285, 326] width 87 height 23
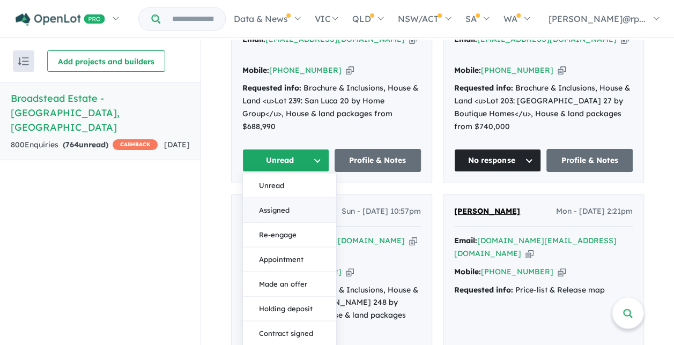
scroll to position [1676, 0]
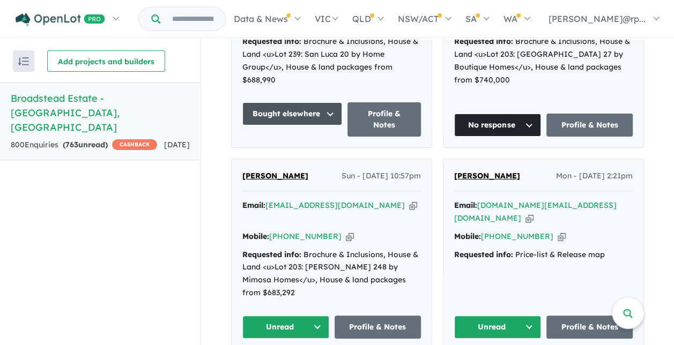
scroll to position [1701, 0]
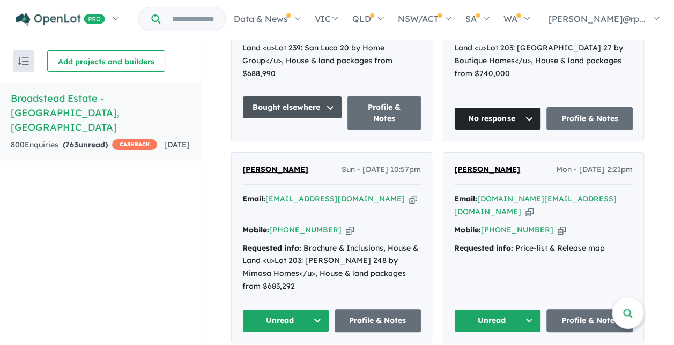
click at [524, 309] on button "Unread" at bounding box center [497, 320] width 87 height 23
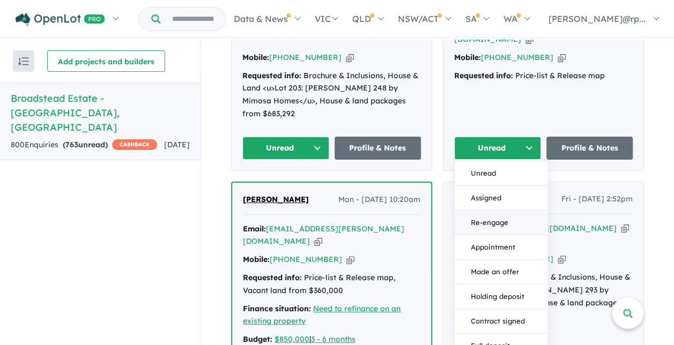
scroll to position [1883, 0]
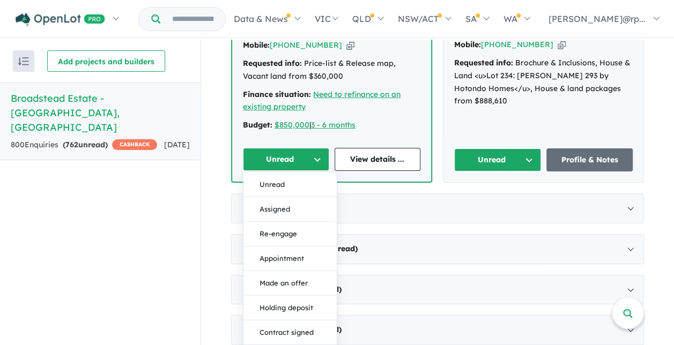
scroll to position [2141, 0]
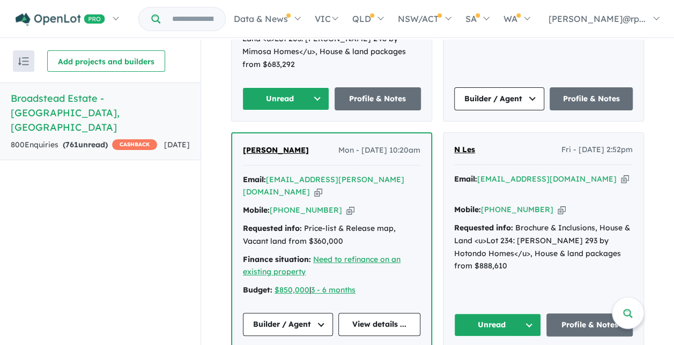
scroll to position [1927, 0]
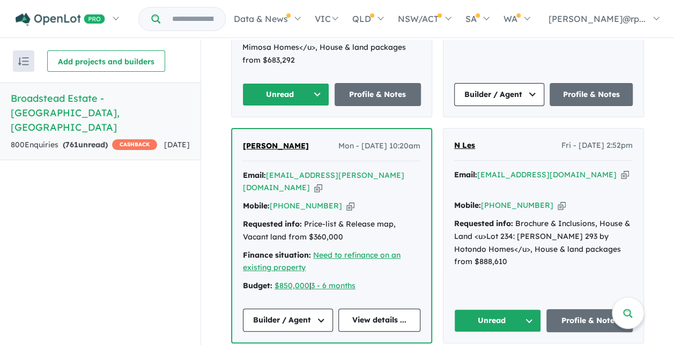
click at [522, 309] on button "Unread" at bounding box center [497, 320] width 87 height 23
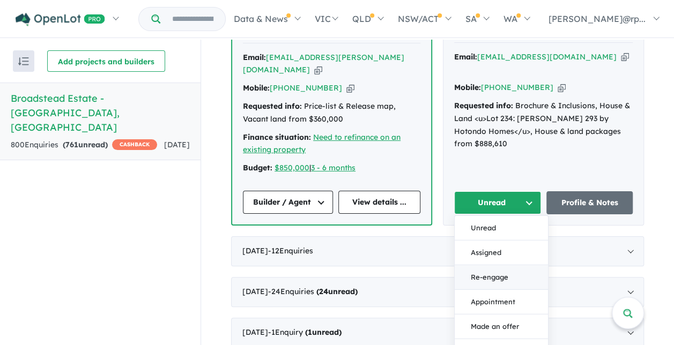
scroll to position [2115, 0]
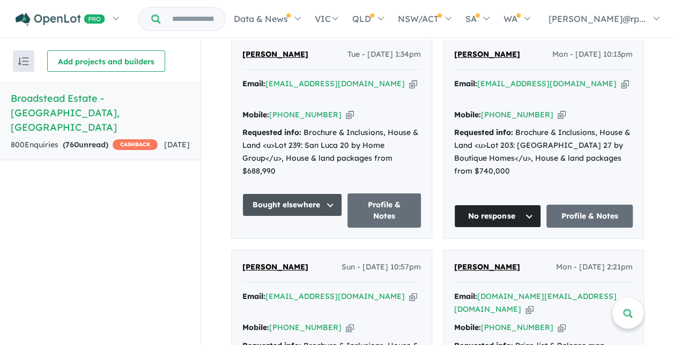
scroll to position [1606, 0]
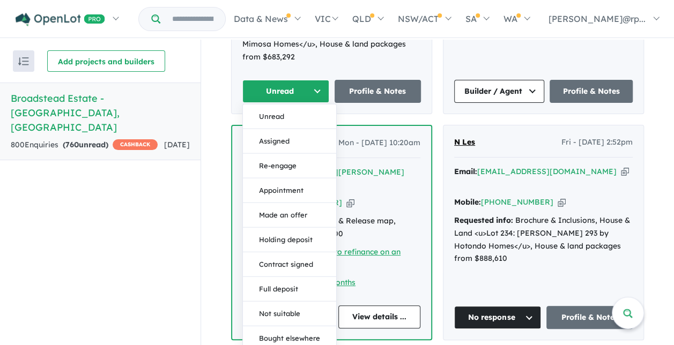
scroll to position [1931, 0]
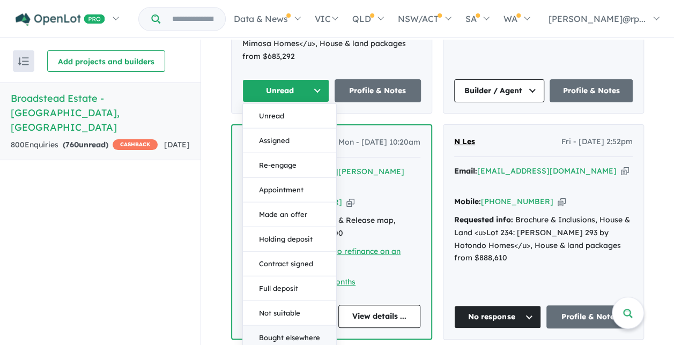
click at [285, 326] on button "Bought elsewhere" at bounding box center [289, 338] width 93 height 25
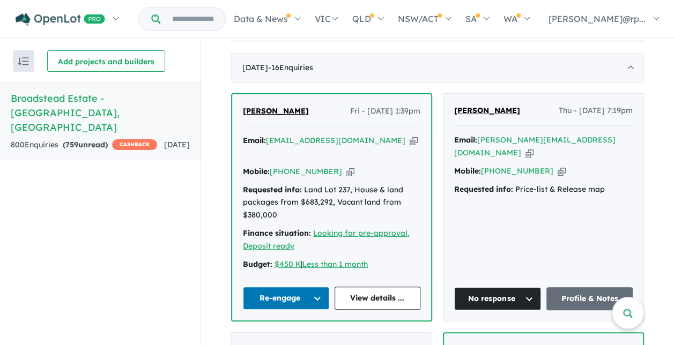
scroll to position [370, 0]
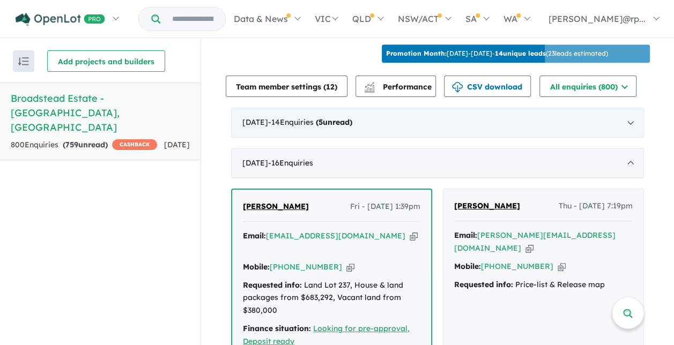
click at [348, 117] on span "- 14 Enquir ies ( 5 unread)" at bounding box center [310, 122] width 84 height 10
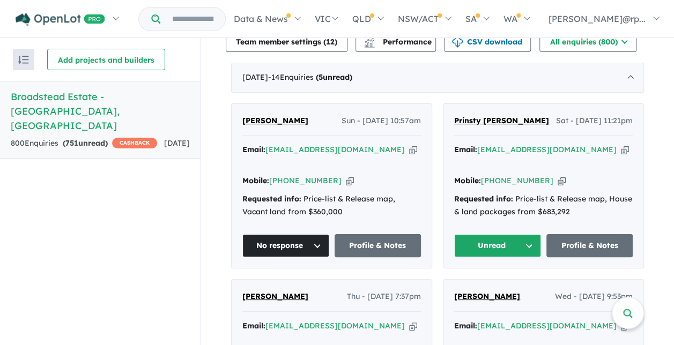
scroll to position [414, 0]
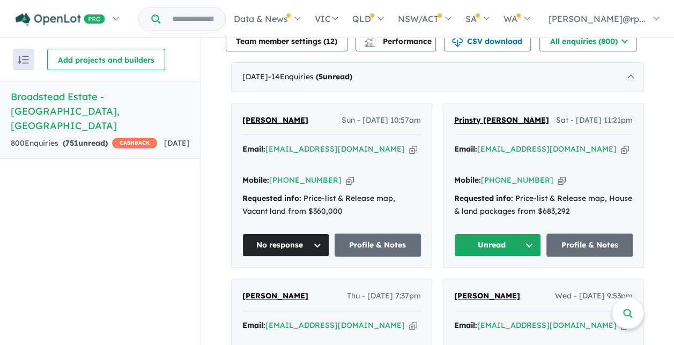
click at [528, 234] on button "Unread" at bounding box center [497, 245] width 87 height 23
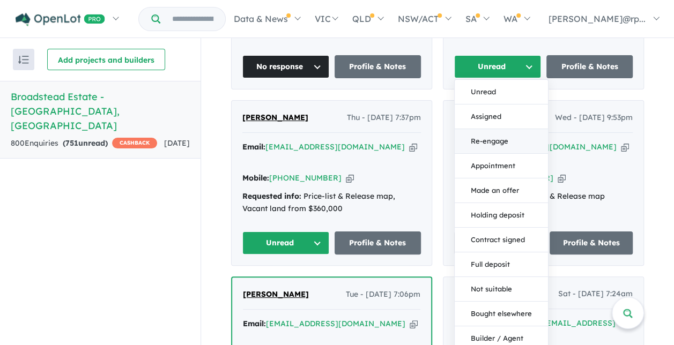
scroll to position [677, 0]
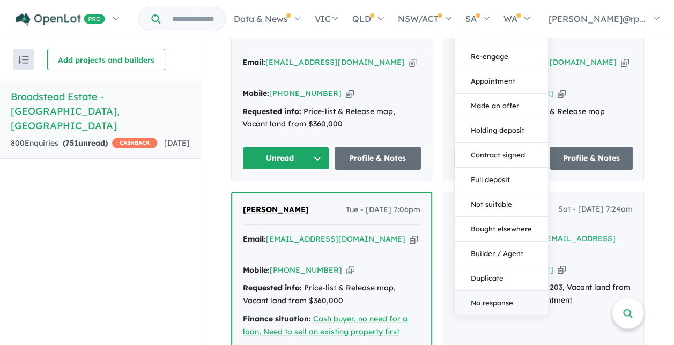
click at [488, 291] on button "No response" at bounding box center [500, 303] width 93 height 24
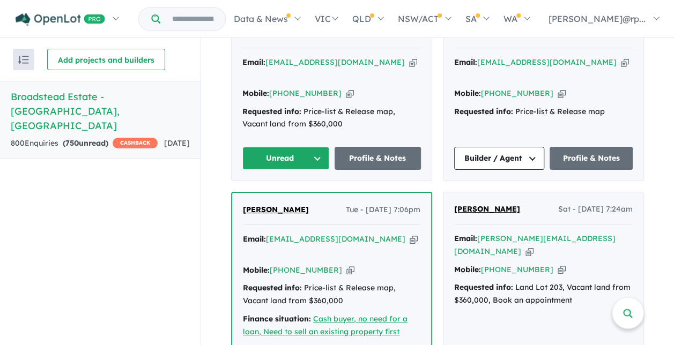
scroll to position [563, 0]
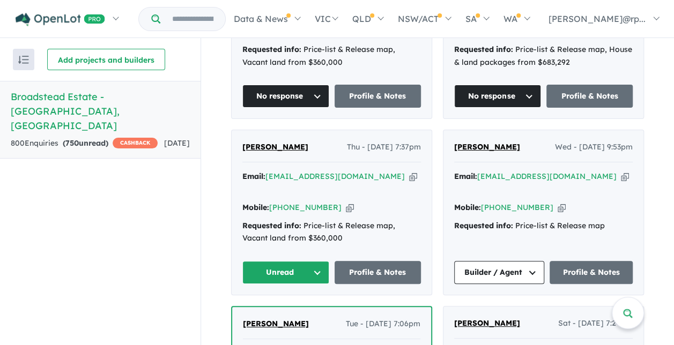
click at [315, 261] on button "Unread" at bounding box center [285, 272] width 87 height 23
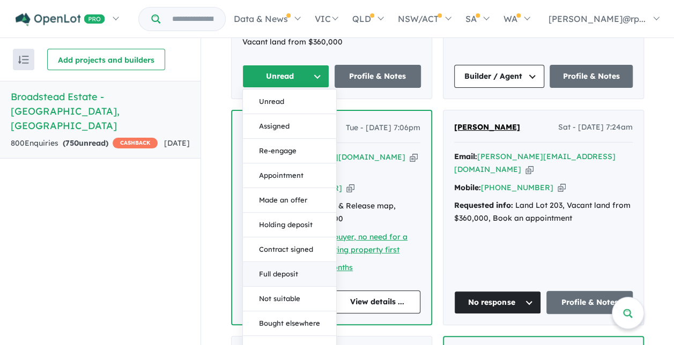
scroll to position [824, 0]
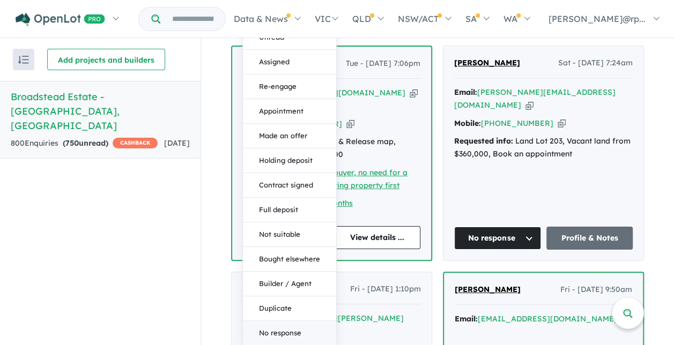
click at [288, 321] on button "No response" at bounding box center [289, 333] width 93 height 24
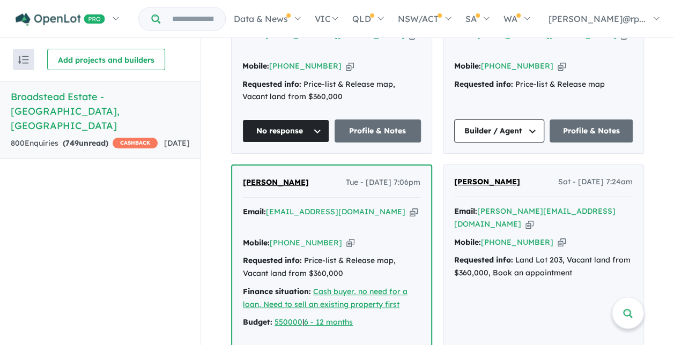
scroll to position [561, 0]
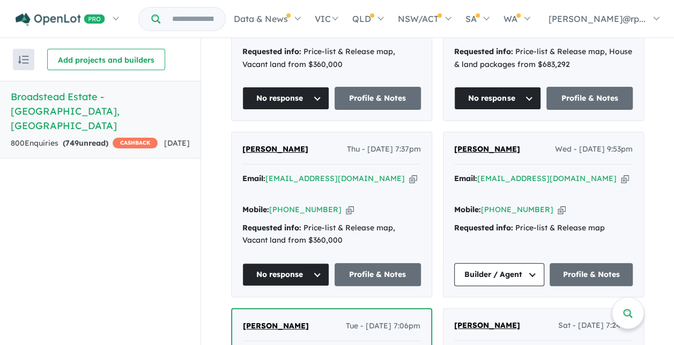
click at [315, 263] on button "No response" at bounding box center [285, 274] width 87 height 23
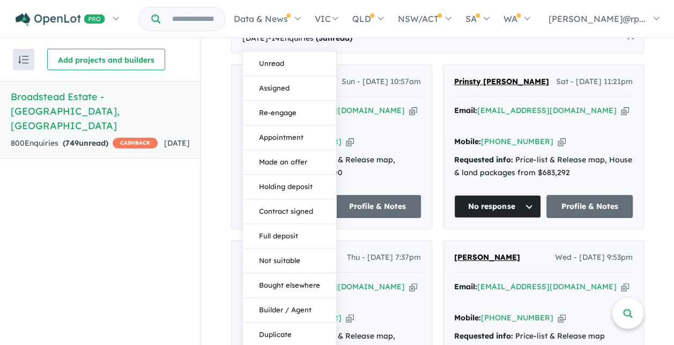
scroll to position [390, 0]
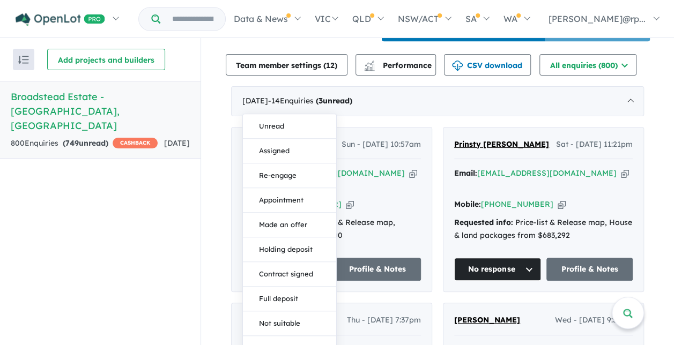
click at [147, 288] on div "Recent enquiries first Most unread enquiries first Most enquiries first By name…" at bounding box center [100, 191] width 200 height 307
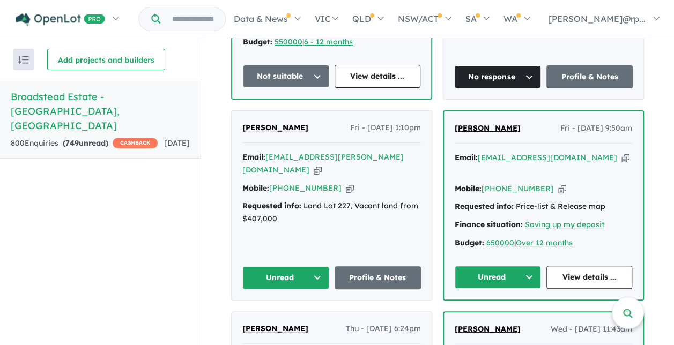
scroll to position [985, 0]
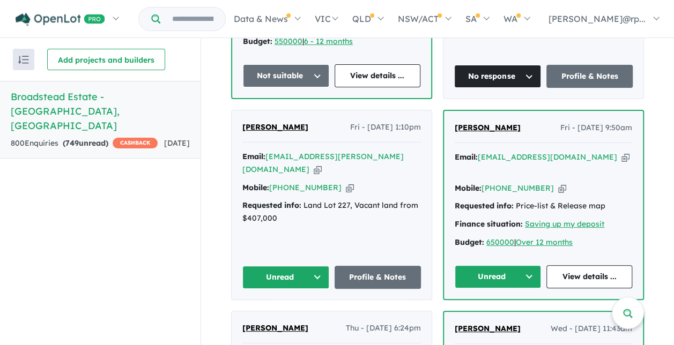
click at [315, 266] on button "Unread" at bounding box center [285, 277] width 87 height 23
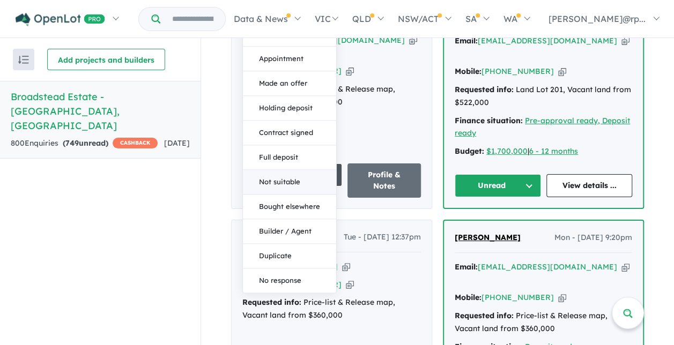
scroll to position [1208, 0]
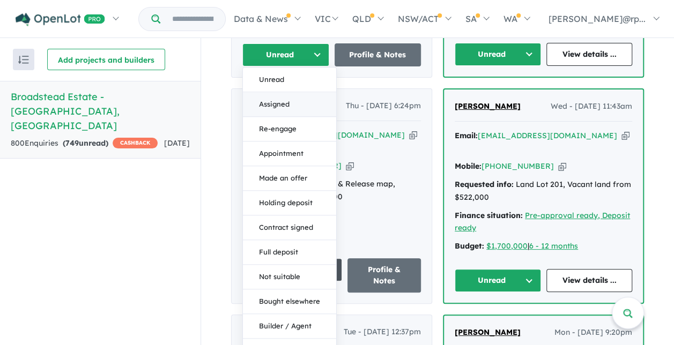
click at [281, 93] on button "Assigned" at bounding box center [289, 105] width 93 height 25
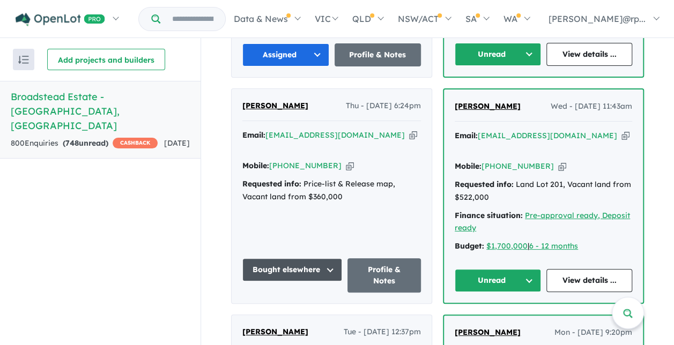
click at [526, 269] on button "Unread" at bounding box center [497, 280] width 86 height 23
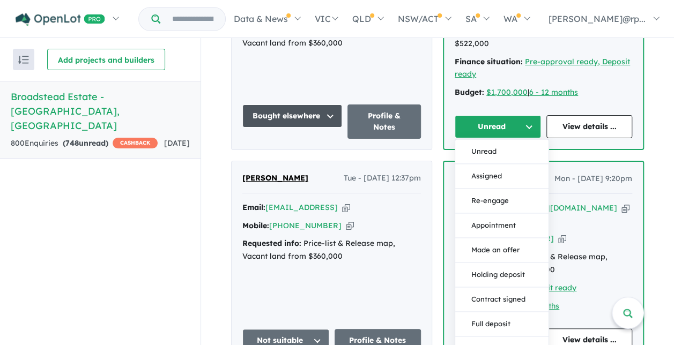
scroll to position [1461, 0]
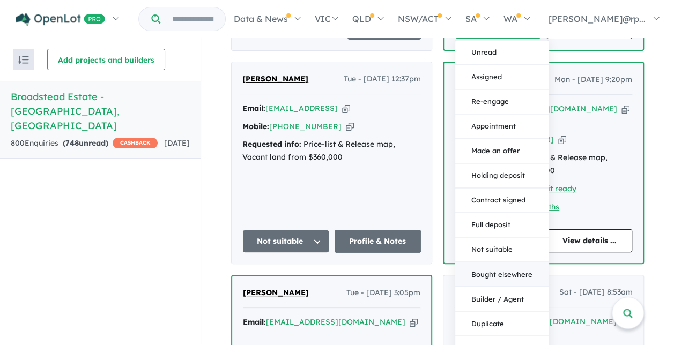
click at [505, 263] on button "Bought elsewhere" at bounding box center [501, 275] width 93 height 25
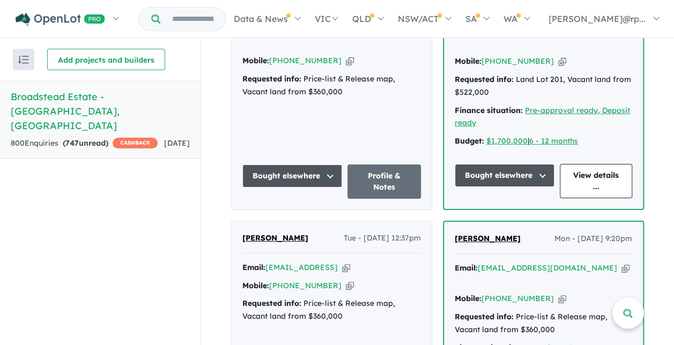
scroll to position [1213, 0]
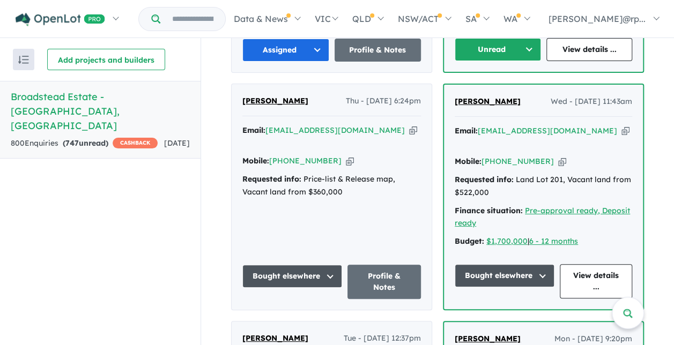
click at [530, 264] on button "Bought elsewhere" at bounding box center [504, 275] width 100 height 23
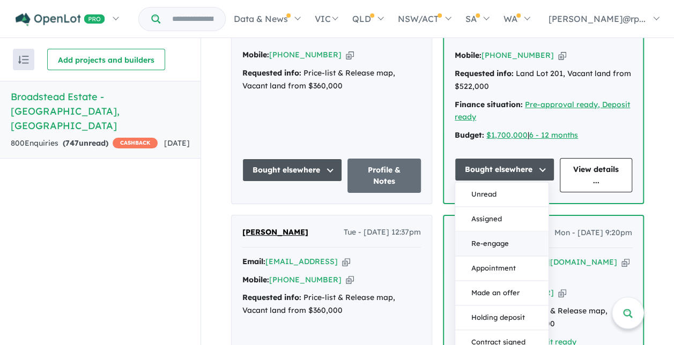
scroll to position [1358, 0]
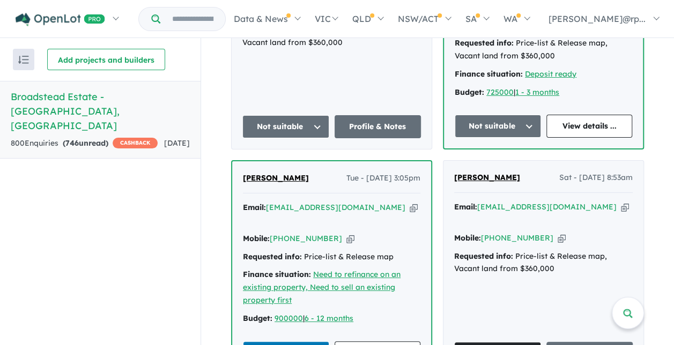
scroll to position [1625, 0]
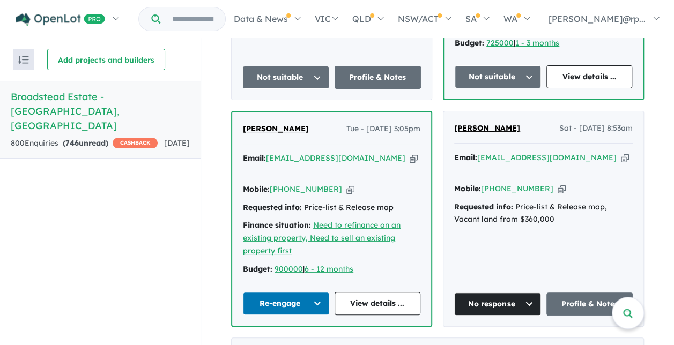
click at [310, 292] on button "Re-engage" at bounding box center [286, 303] width 86 height 23
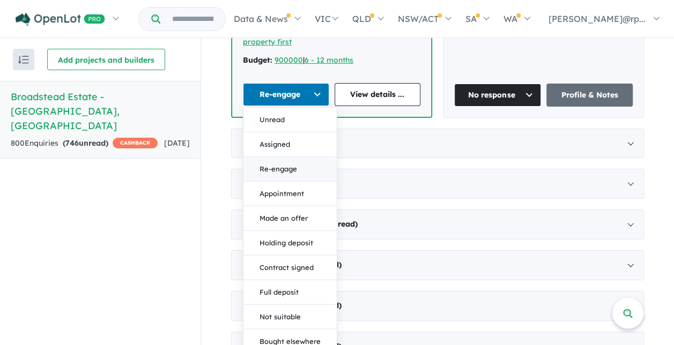
scroll to position [1835, 0]
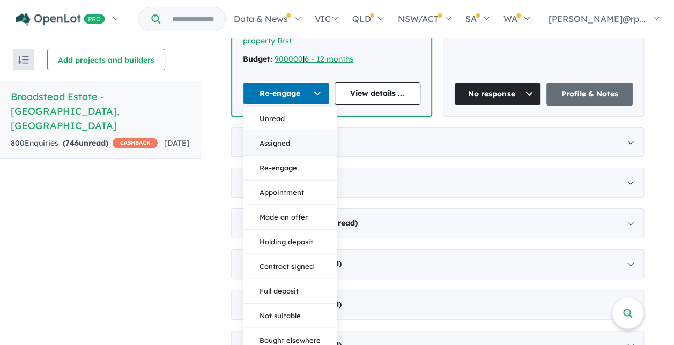
click at [289, 131] on button "Assigned" at bounding box center [289, 143] width 93 height 25
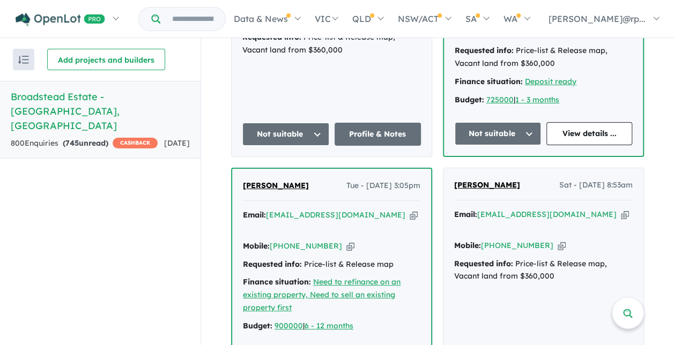
scroll to position [1569, 0]
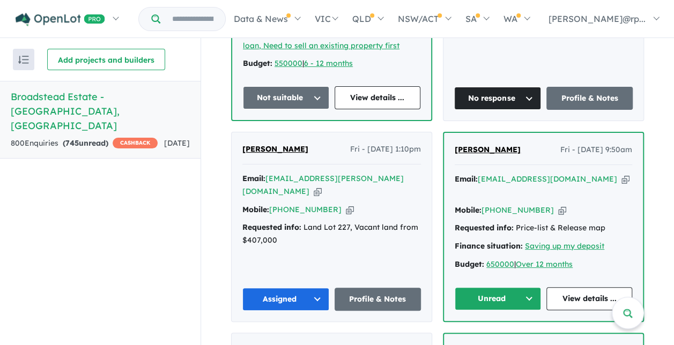
scroll to position [960, 0]
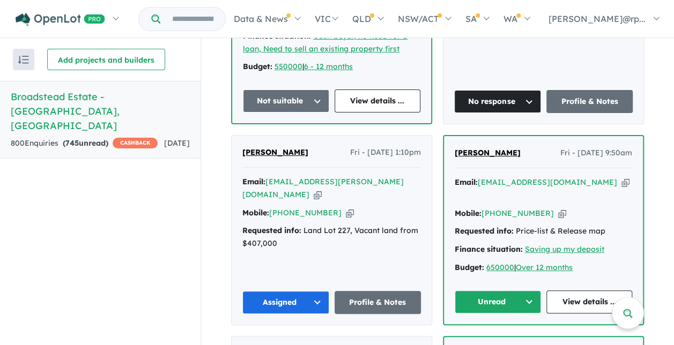
click at [523, 290] on button "Unread" at bounding box center [497, 301] width 86 height 23
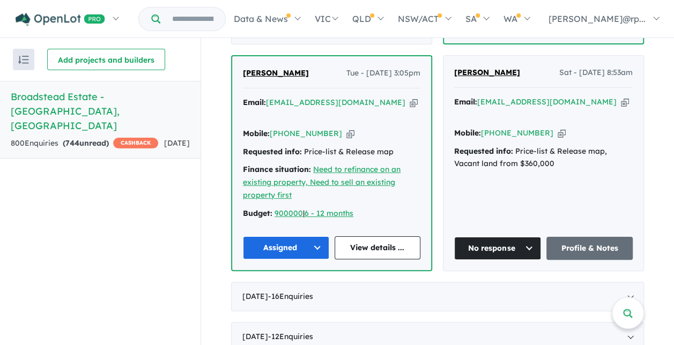
scroll to position [1679, 0]
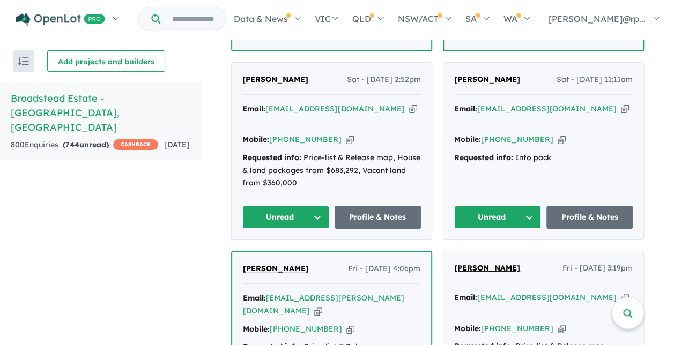
scroll to position [2602, 0]
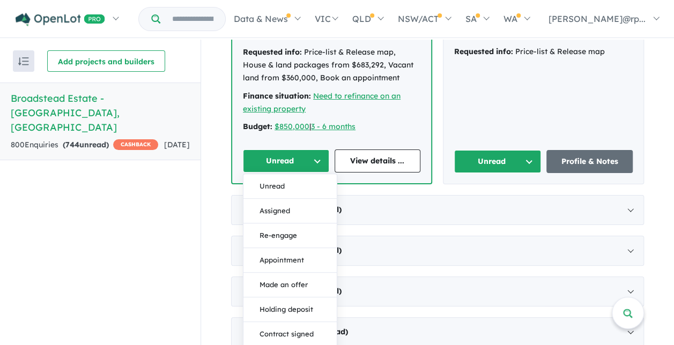
scroll to position [2897, 0]
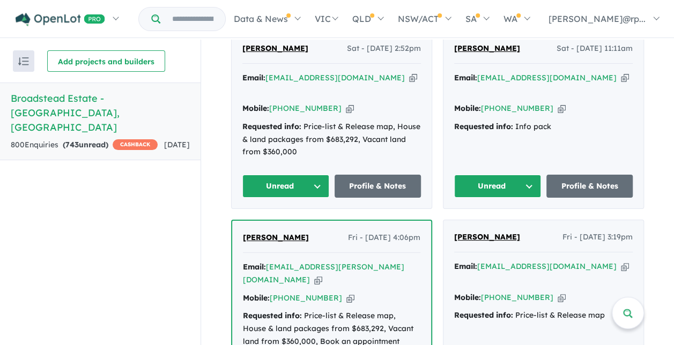
scroll to position [2632, 0]
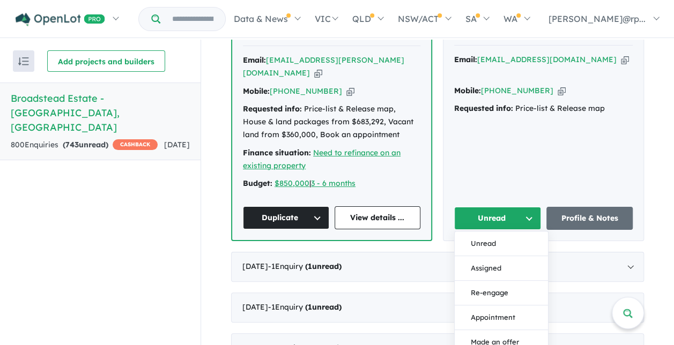
scroll to position [2926, 0]
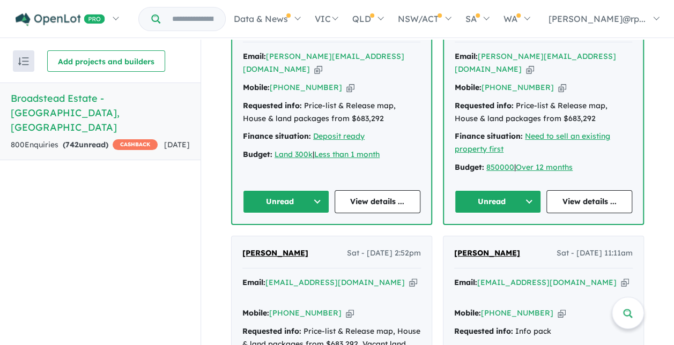
scroll to position [2404, 0]
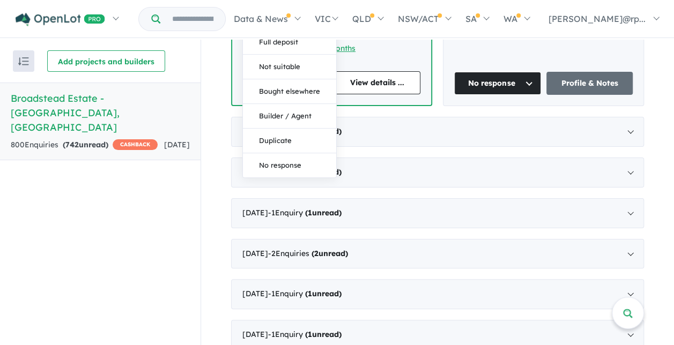
scroll to position [2885, 0]
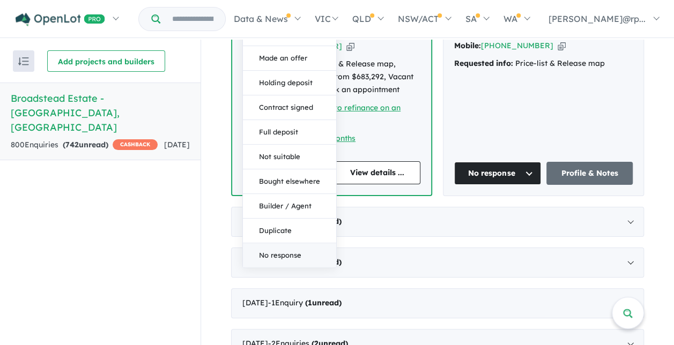
click at [281, 243] on button "No response" at bounding box center [289, 255] width 93 height 24
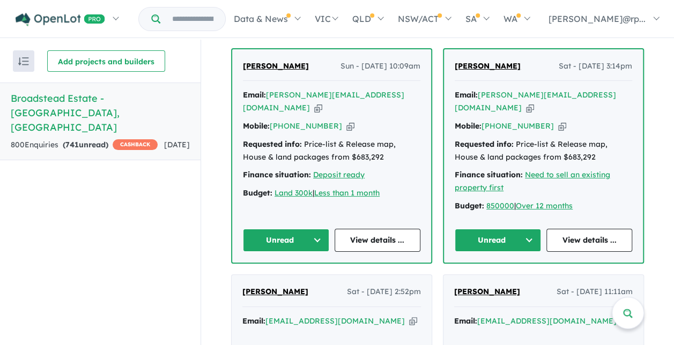
scroll to position [2383, 0]
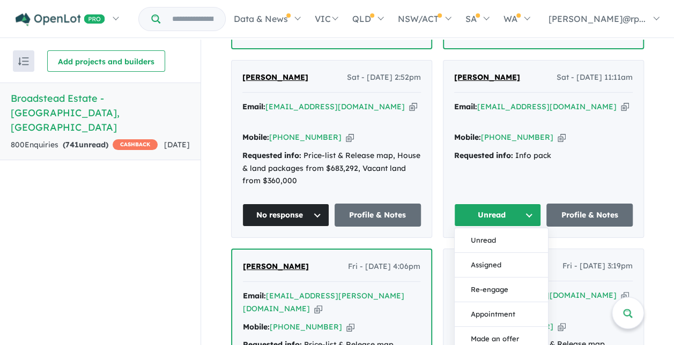
scroll to position [2672, 0]
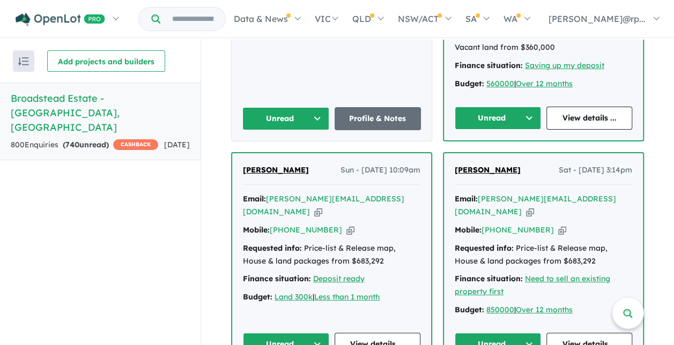
scroll to position [2255, 0]
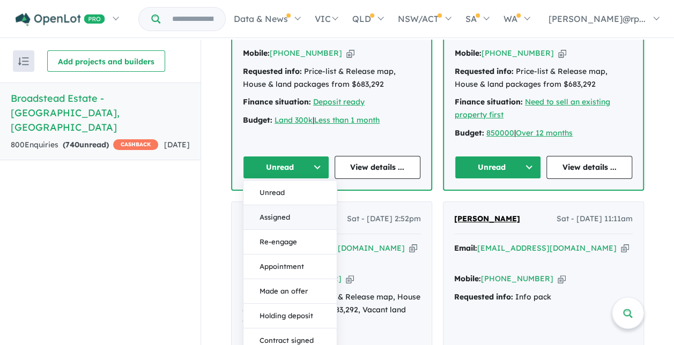
scroll to position [2561, 0]
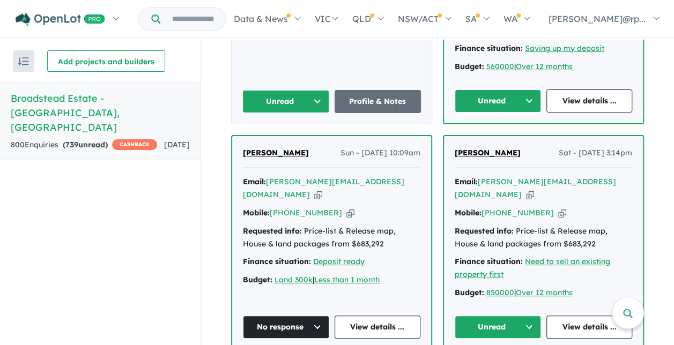
scroll to position [2208, 0]
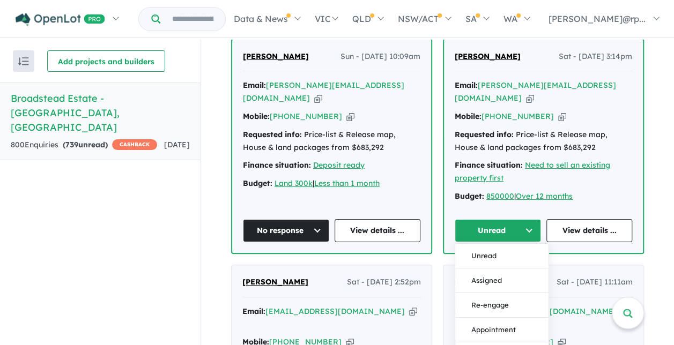
scroll to position [2492, 0]
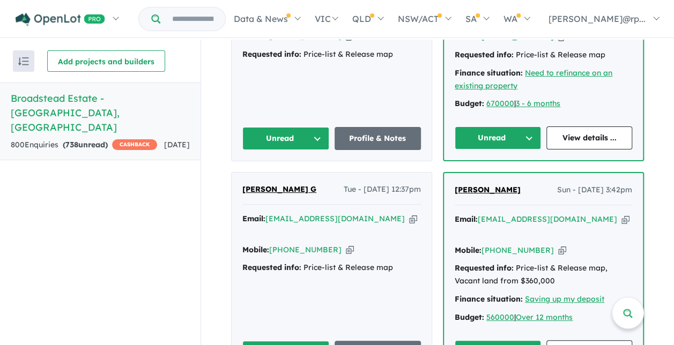
scroll to position [2051, 0]
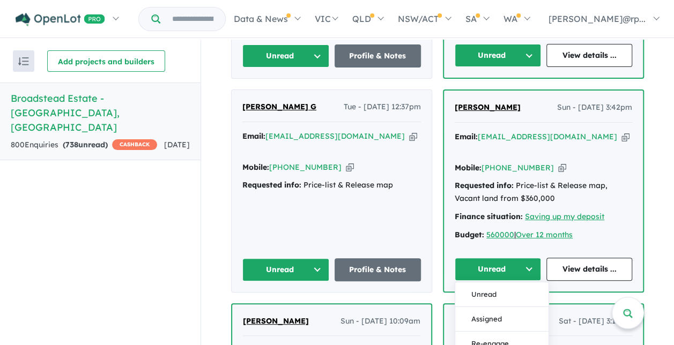
scroll to position [2189, 0]
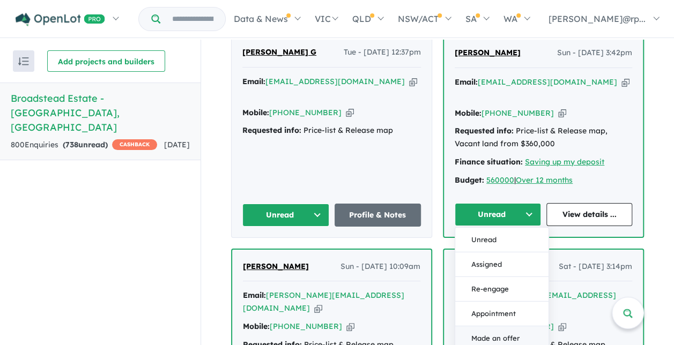
click at [509, 326] on button "Made an offer" at bounding box center [501, 338] width 93 height 25
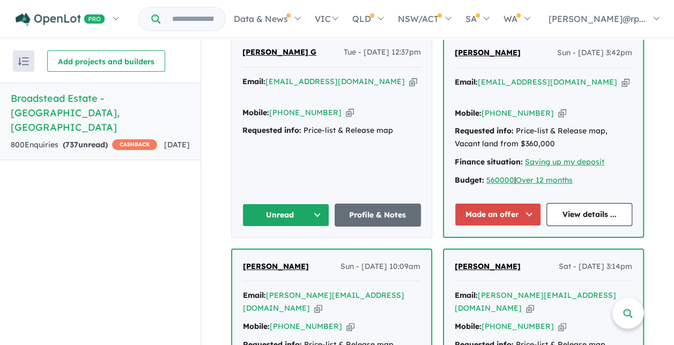
click at [526, 203] on button "Made an offer" at bounding box center [497, 214] width 86 height 23
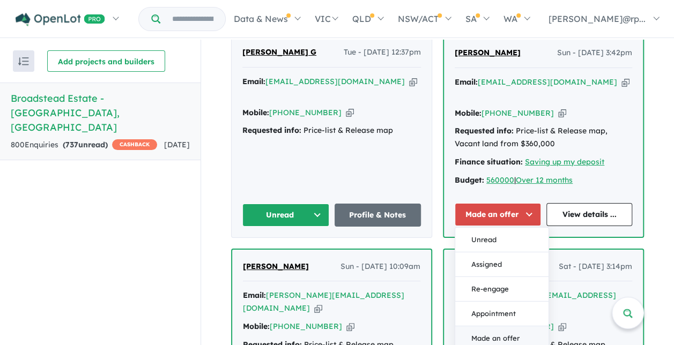
scroll to position [2254, 0]
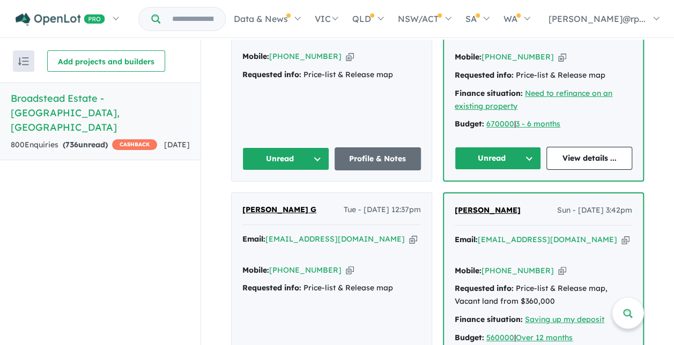
scroll to position [2031, 0]
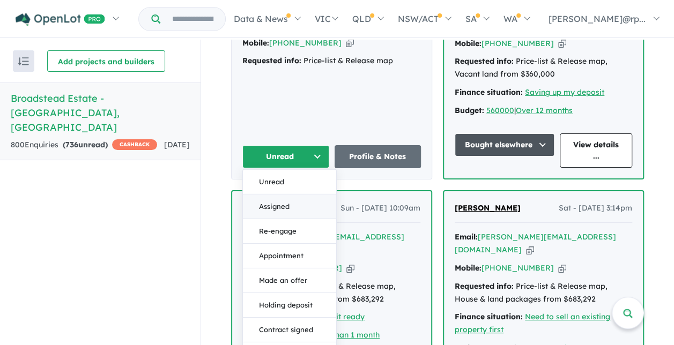
scroll to position [2280, 0]
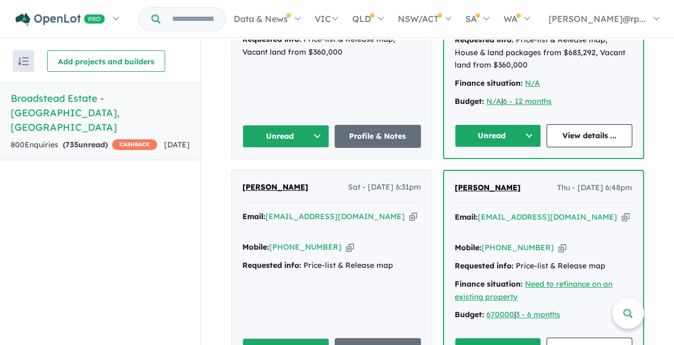
scroll to position [1839, 0]
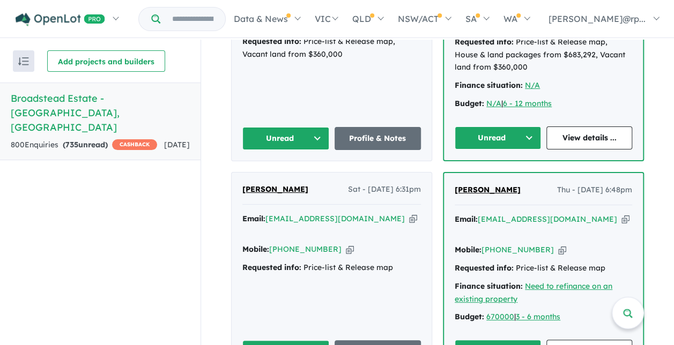
click at [520, 340] on button "Unread" at bounding box center [497, 351] width 86 height 23
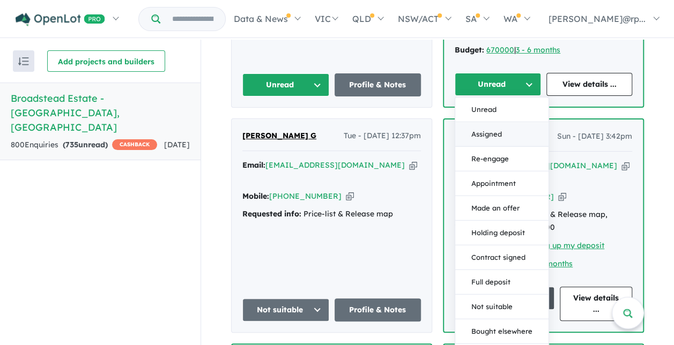
scroll to position [2107, 0]
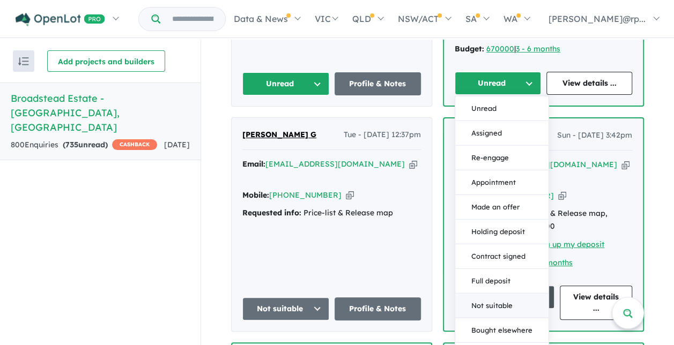
click at [493, 294] on button "Not suitable" at bounding box center [501, 306] width 93 height 25
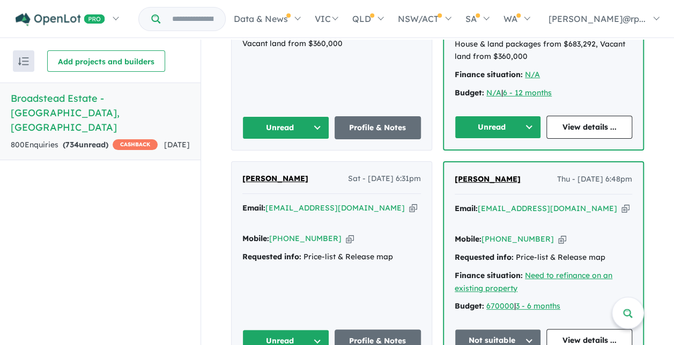
scroll to position [1850, 0]
click at [309, 330] on button "Unread" at bounding box center [285, 341] width 87 height 23
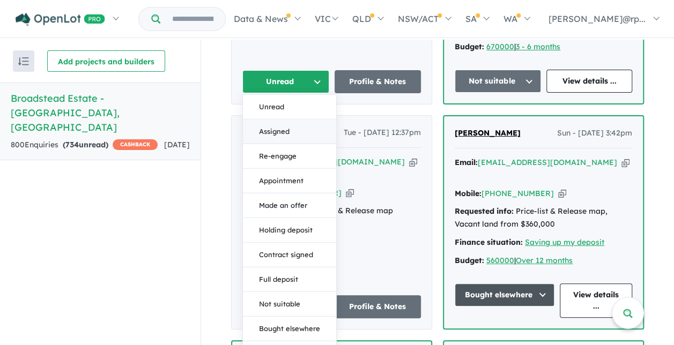
scroll to position [2112, 0]
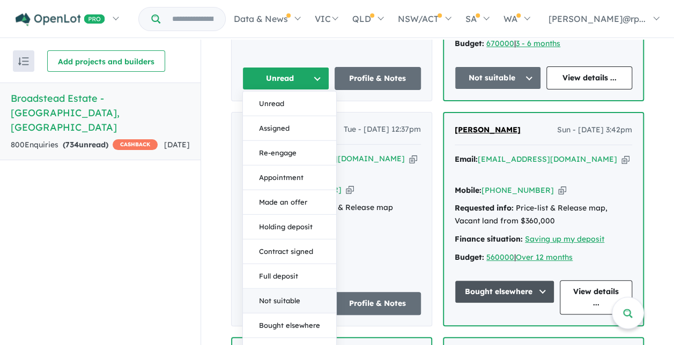
click at [289, 289] on button "Not suitable" at bounding box center [289, 301] width 93 height 25
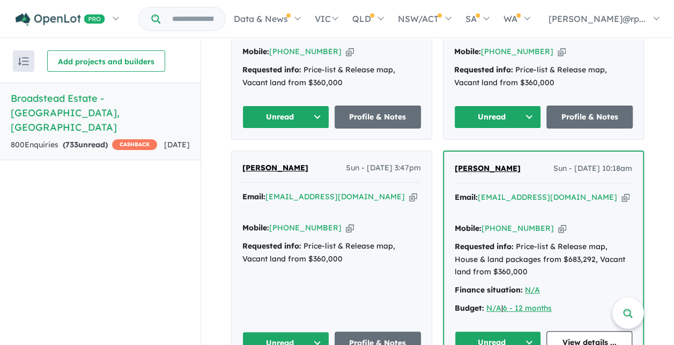
scroll to position [1632, 0]
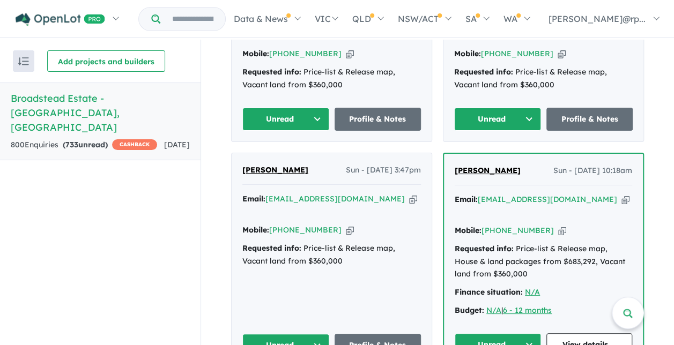
click at [311, 334] on button "Unread" at bounding box center [285, 345] width 87 height 23
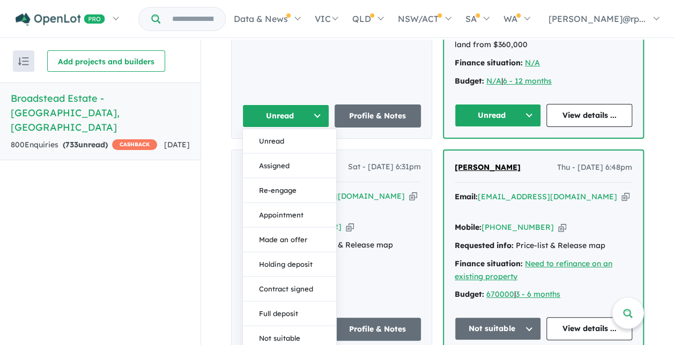
scroll to position [1864, 0]
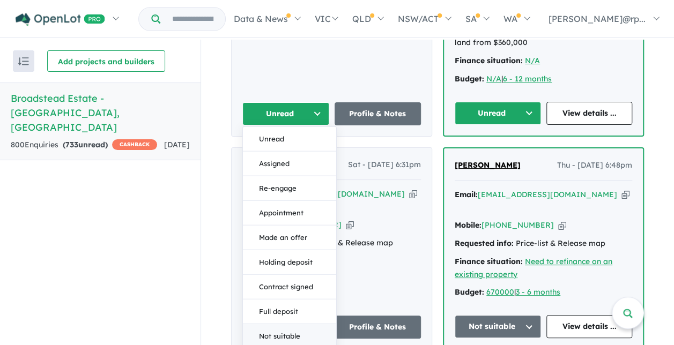
click at [285, 324] on button "Not suitable" at bounding box center [289, 336] width 93 height 25
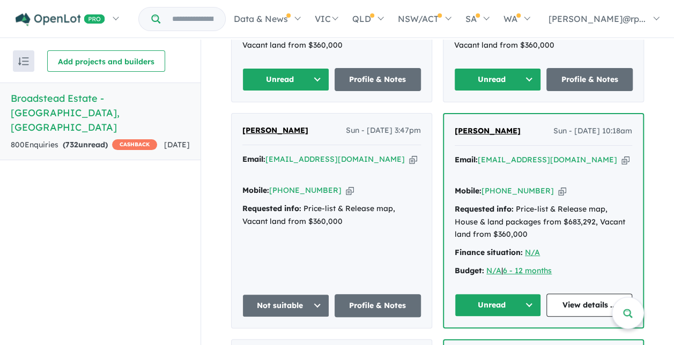
scroll to position [1672, 0]
click at [523, 294] on button "Unread" at bounding box center [497, 305] width 86 height 23
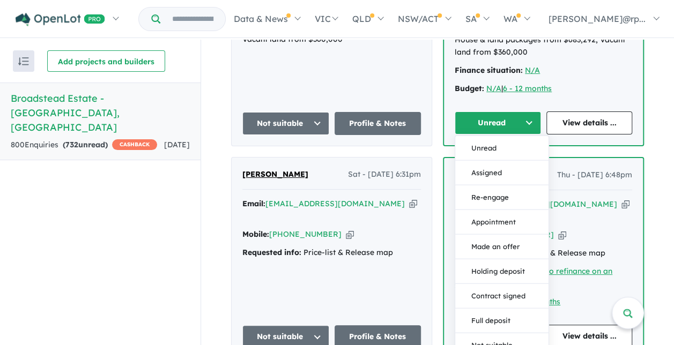
scroll to position [1855, 0]
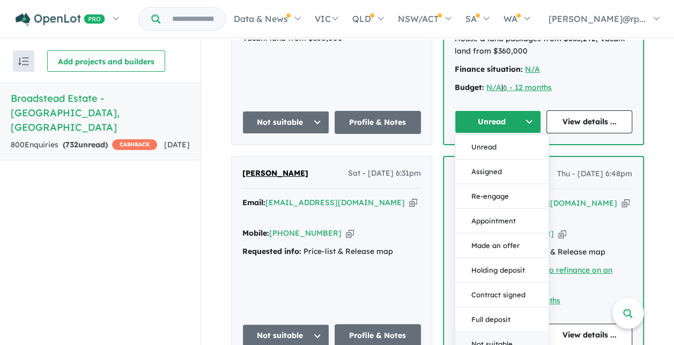
click at [496, 332] on button "Not suitable" at bounding box center [501, 344] width 93 height 25
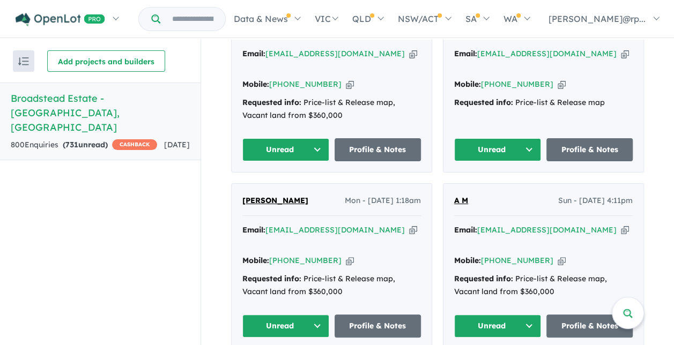
scroll to position [1425, 0]
click at [308, 315] on button "Unread" at bounding box center [285, 326] width 87 height 23
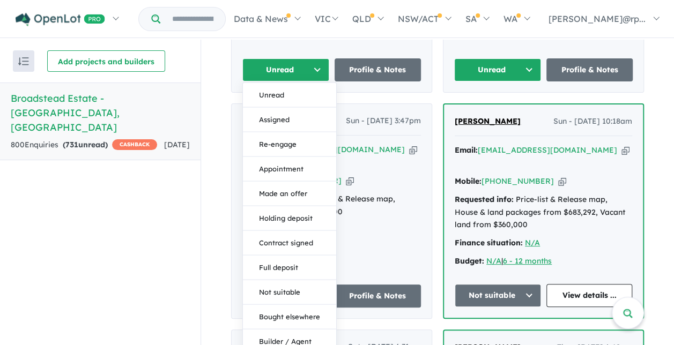
scroll to position [1714, 0]
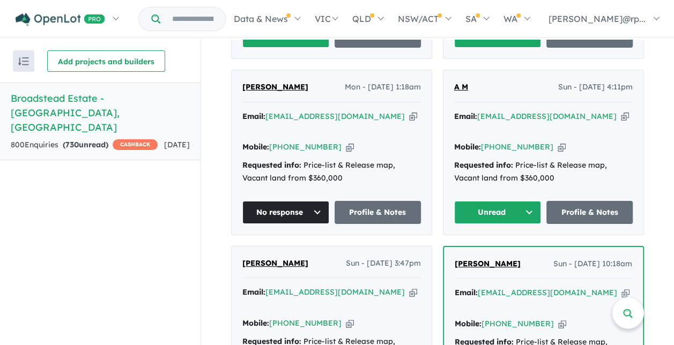
scroll to position [1494, 0]
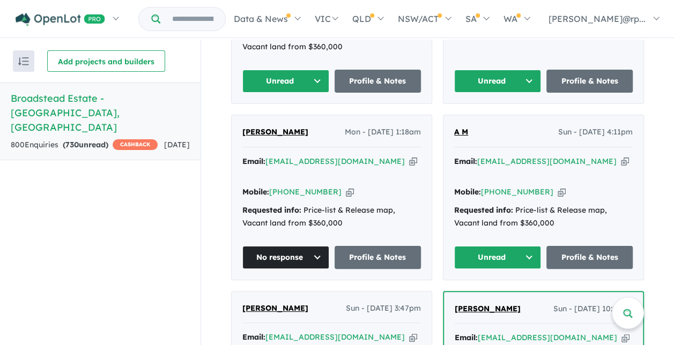
click at [524, 246] on button "Unread" at bounding box center [497, 257] width 87 height 23
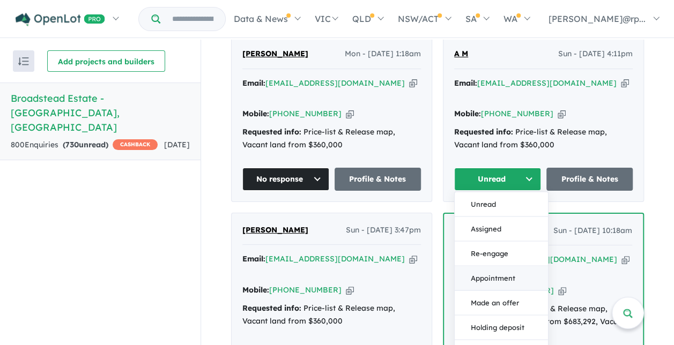
scroll to position [1615, 0]
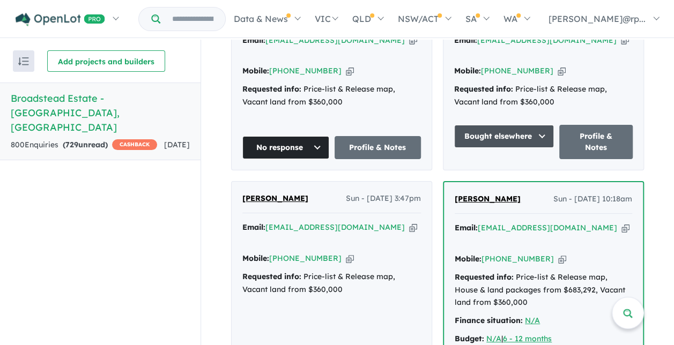
scroll to position [1627, 0]
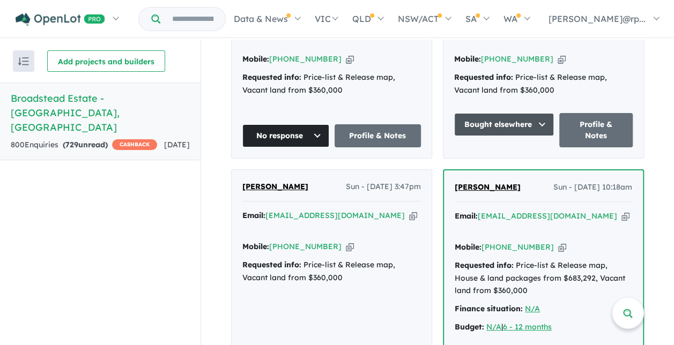
click at [564, 181] on div "Stephen Ashwell Sun - 15/06/2025, 10:18am" at bounding box center [542, 191] width 177 height 21
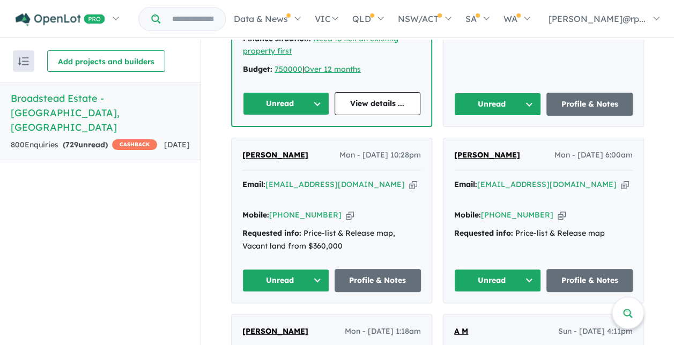
scroll to position [1293, 0]
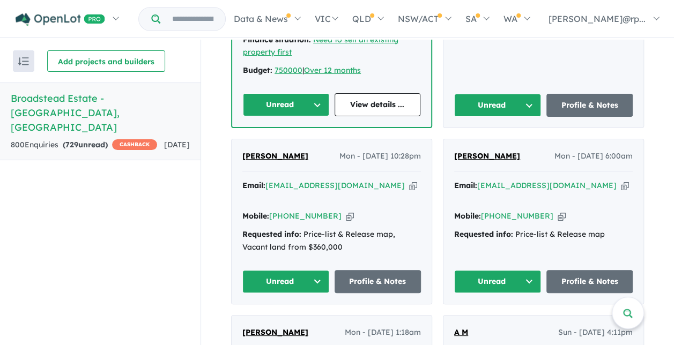
click at [317, 270] on button "Unread" at bounding box center [285, 281] width 87 height 23
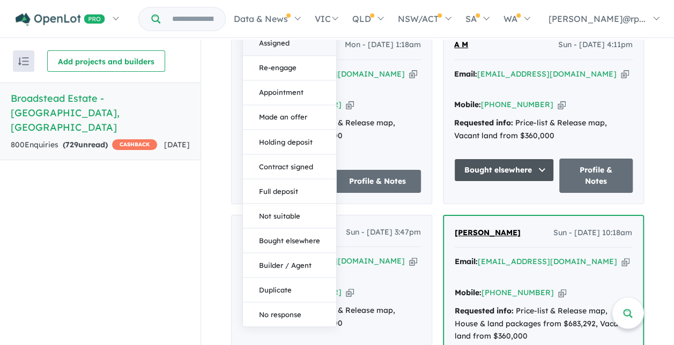
scroll to position [1582, 0]
click at [288, 302] on button "No response" at bounding box center [289, 314] width 93 height 24
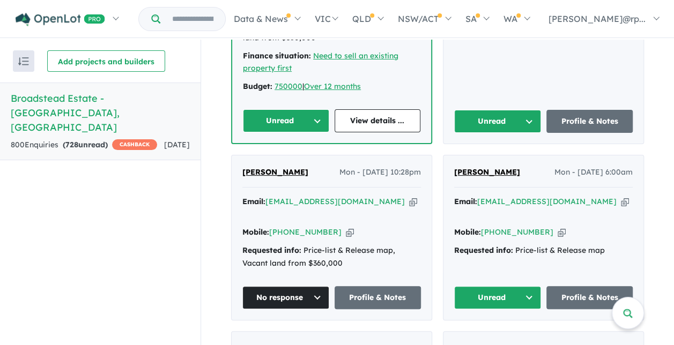
scroll to position [1277, 0]
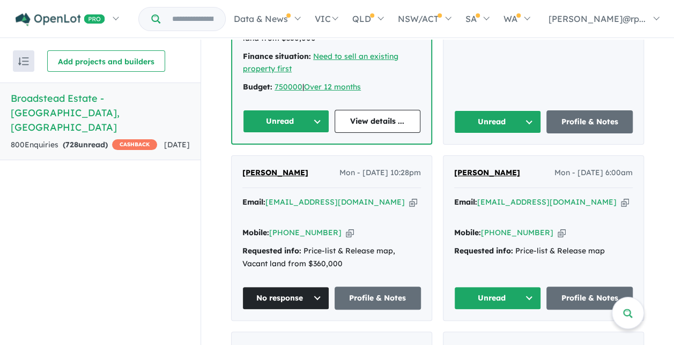
click at [522, 287] on button "Unread" at bounding box center [497, 298] width 87 height 23
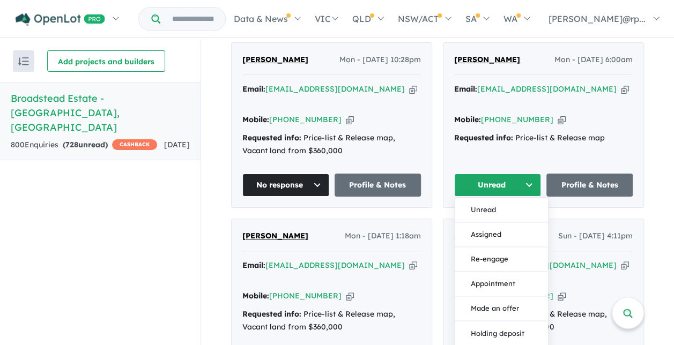
scroll to position [1390, 0]
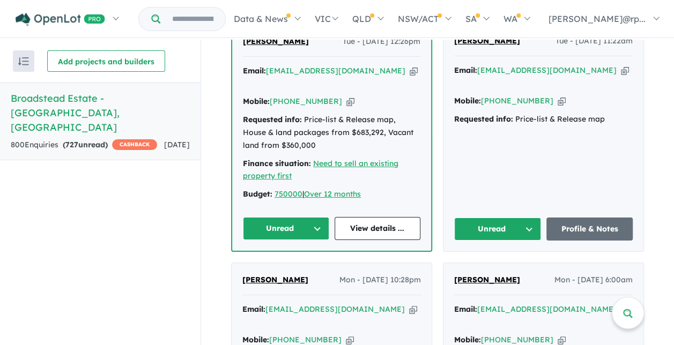
scroll to position [1081, 0]
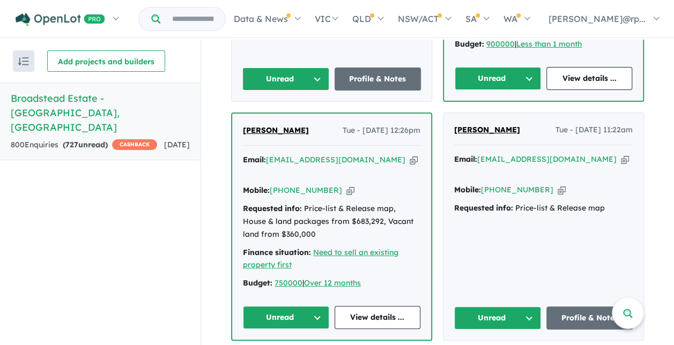
click at [308, 306] on button "Unread" at bounding box center [286, 317] width 86 height 23
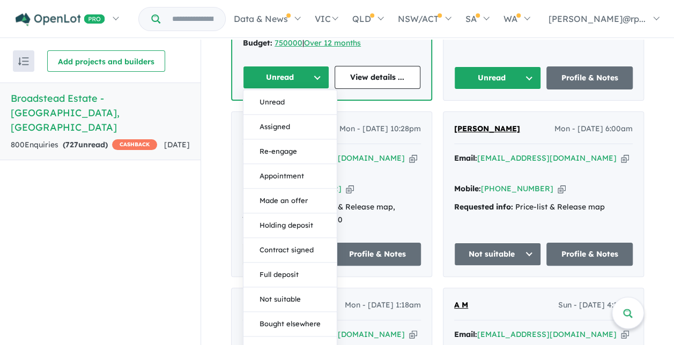
scroll to position [1329, 0]
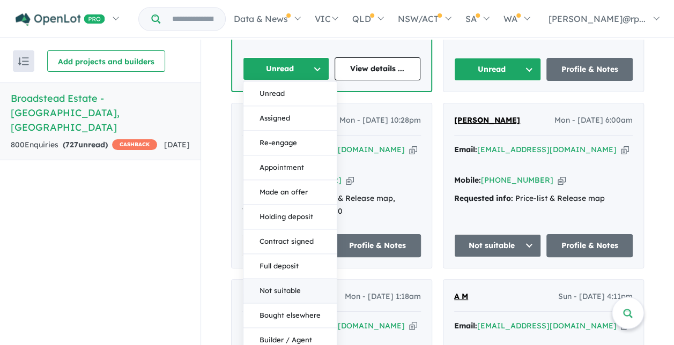
click at [288, 279] on button "Not suitable" at bounding box center [289, 291] width 93 height 25
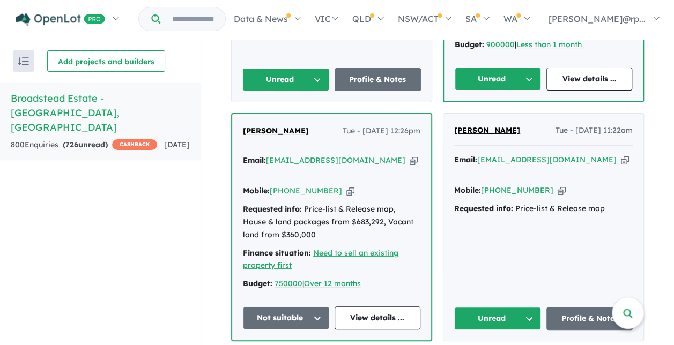
scroll to position [1068, 0]
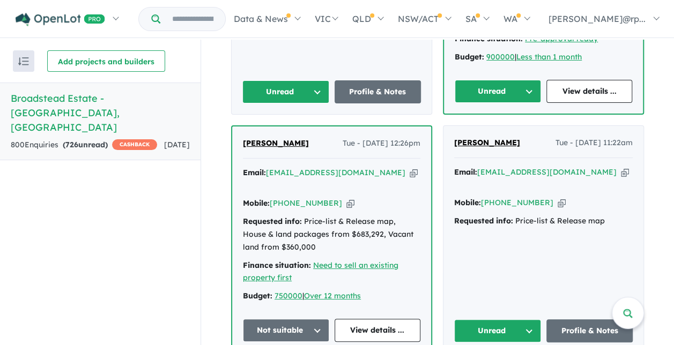
click at [523, 319] on button "Unread" at bounding box center [497, 330] width 87 height 23
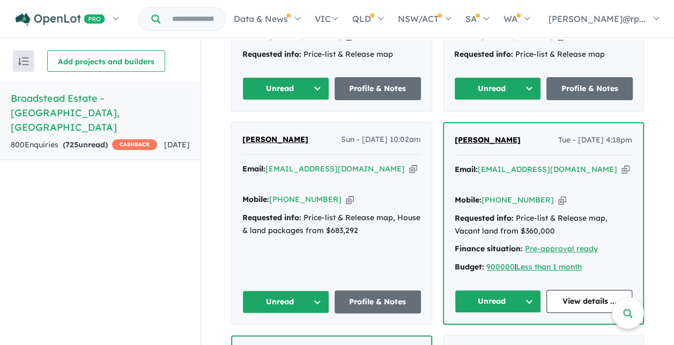
scroll to position [847, 0]
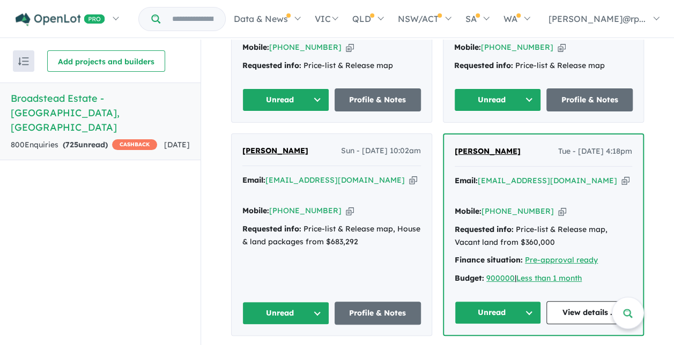
click at [313, 302] on button "Unread" at bounding box center [285, 313] width 87 height 23
click at [523, 301] on button "Unread" at bounding box center [497, 312] width 86 height 23
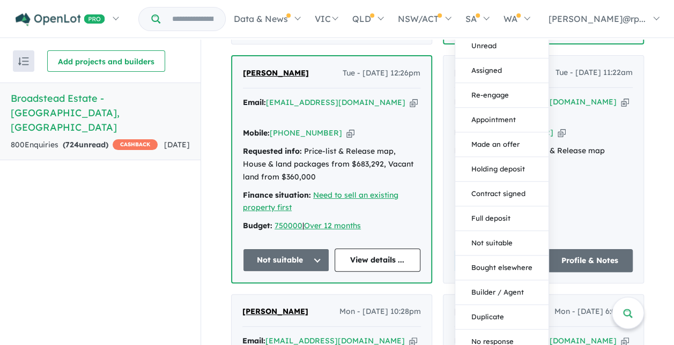
scroll to position [1140, 0]
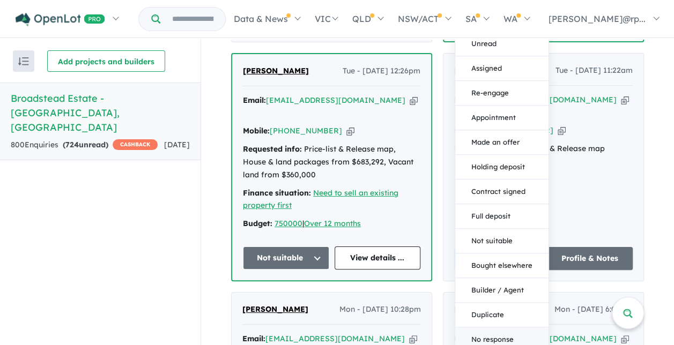
click at [497, 328] on button "No response" at bounding box center [501, 340] width 93 height 24
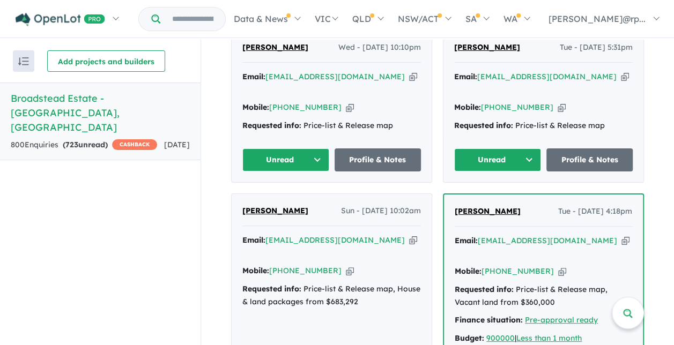
scroll to position [707, 0]
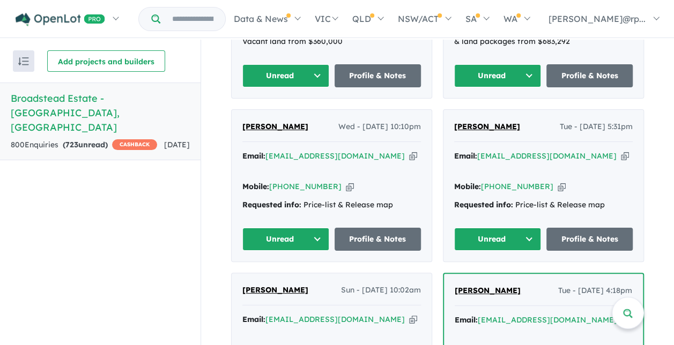
click at [313, 228] on button "Unread" at bounding box center [285, 239] width 87 height 23
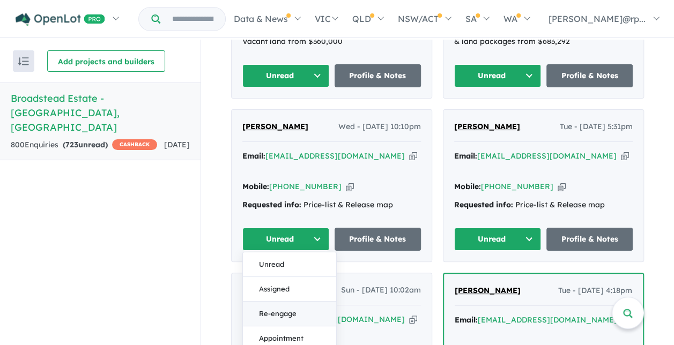
click at [276, 301] on button "Re-engage" at bounding box center [289, 313] width 93 height 25
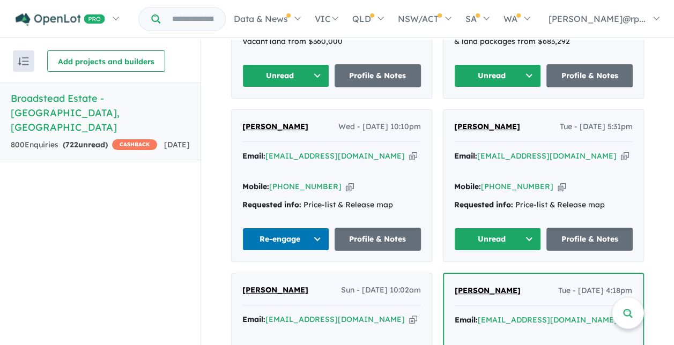
click at [519, 228] on button "Unread" at bounding box center [497, 239] width 87 height 23
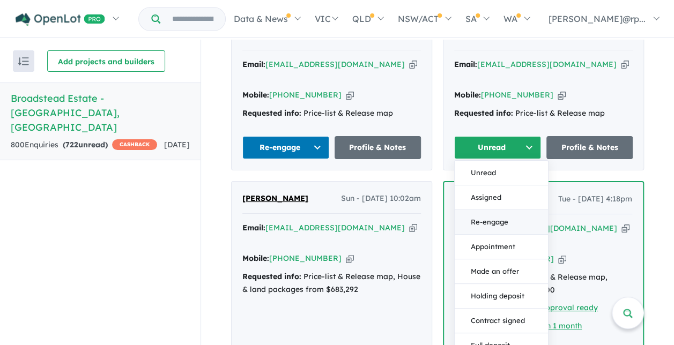
scroll to position [881, 0]
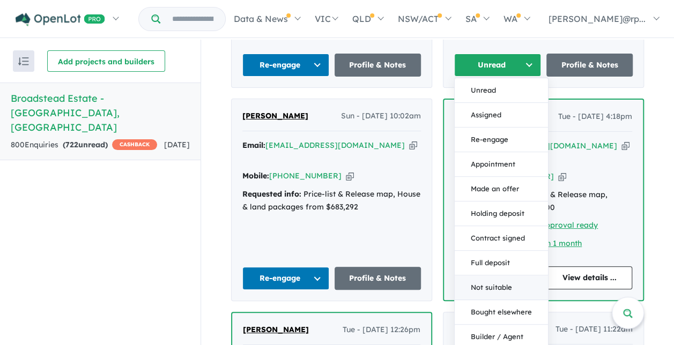
click at [480, 275] on button "Not suitable" at bounding box center [500, 287] width 93 height 25
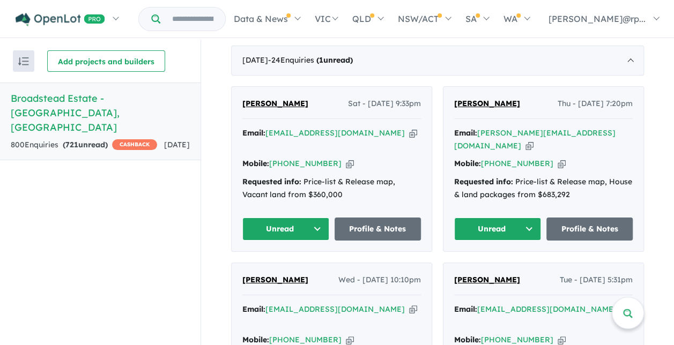
scroll to position [554, 0]
click at [526, 218] on button "Unread" at bounding box center [497, 229] width 87 height 23
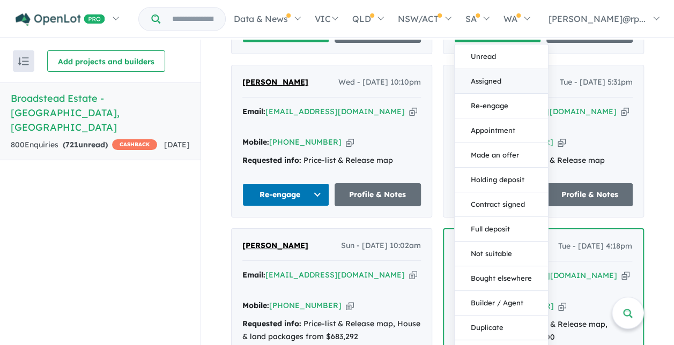
scroll to position [752, 0]
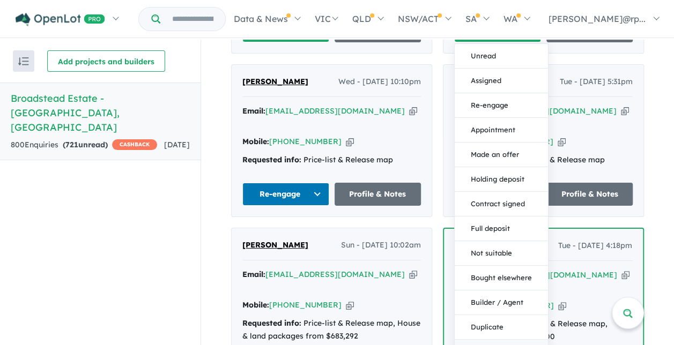
click at [497, 339] on button "No response" at bounding box center [500, 351] width 93 height 24
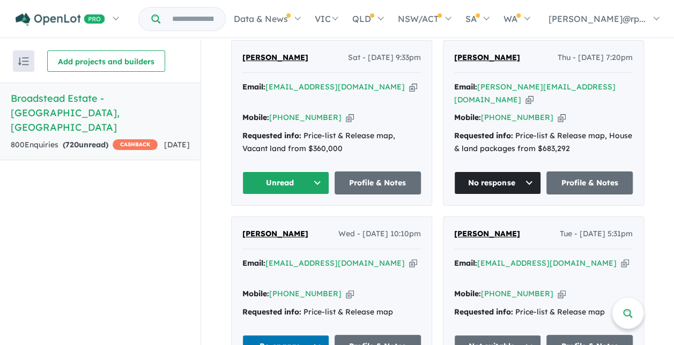
scroll to position [550, 0]
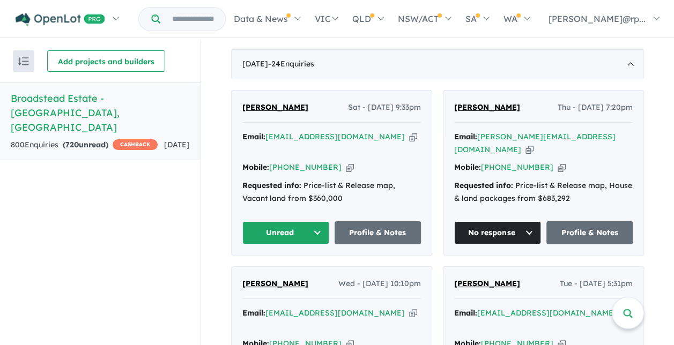
click at [223, 19] on input "Try estate name, suburb, builder or developer" at bounding box center [192, 19] width 61 height 23
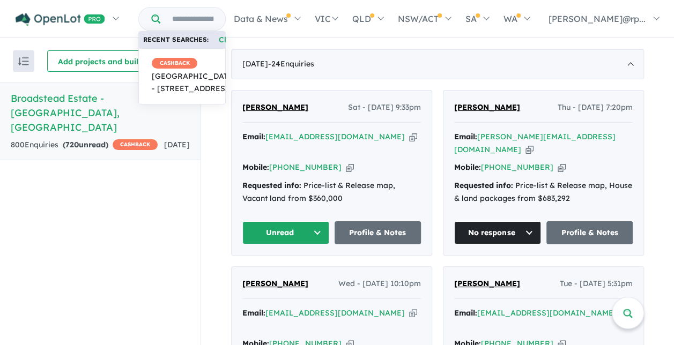
click at [312, 221] on button "Unread" at bounding box center [285, 232] width 87 height 23
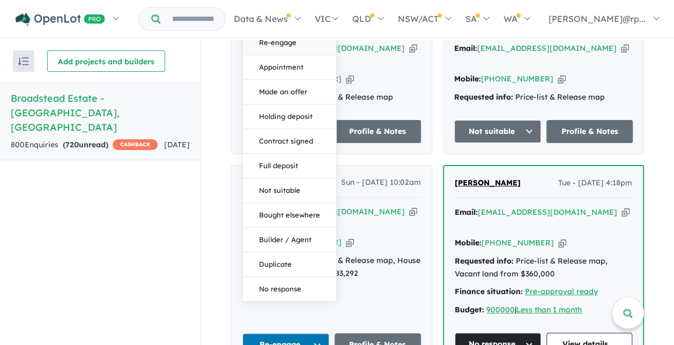
scroll to position [816, 0]
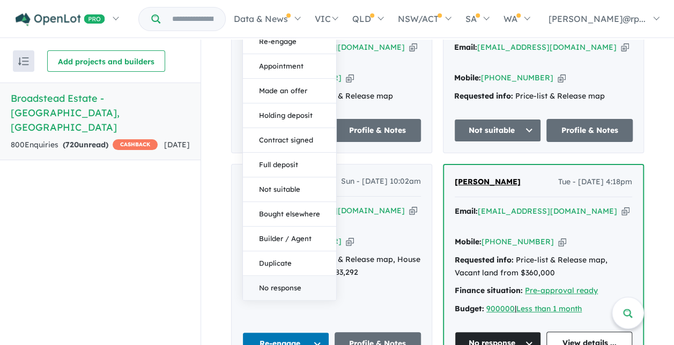
click at [276, 275] on button "No response" at bounding box center [289, 287] width 93 height 24
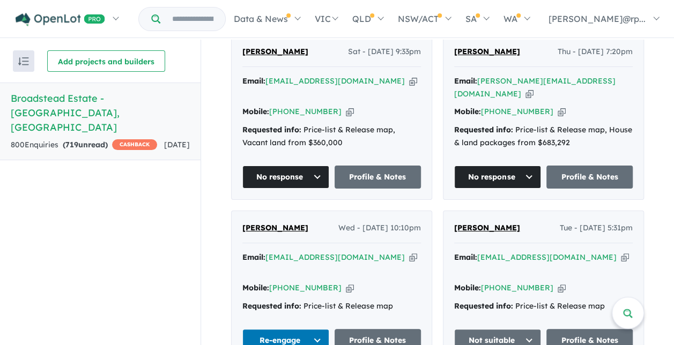
scroll to position [585, 0]
